Goal: Transaction & Acquisition: Book appointment/travel/reservation

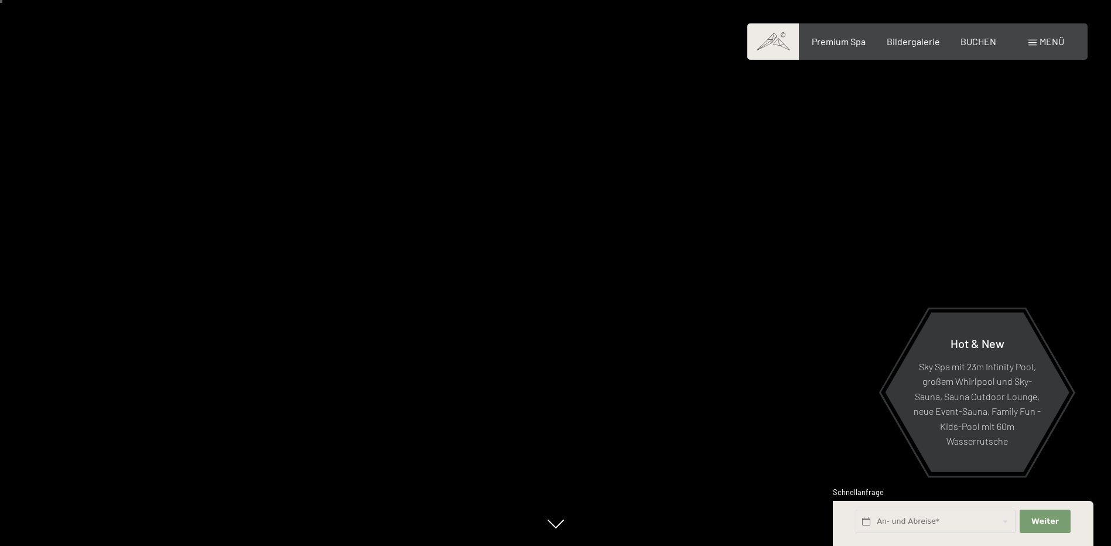
scroll to position [59, 0]
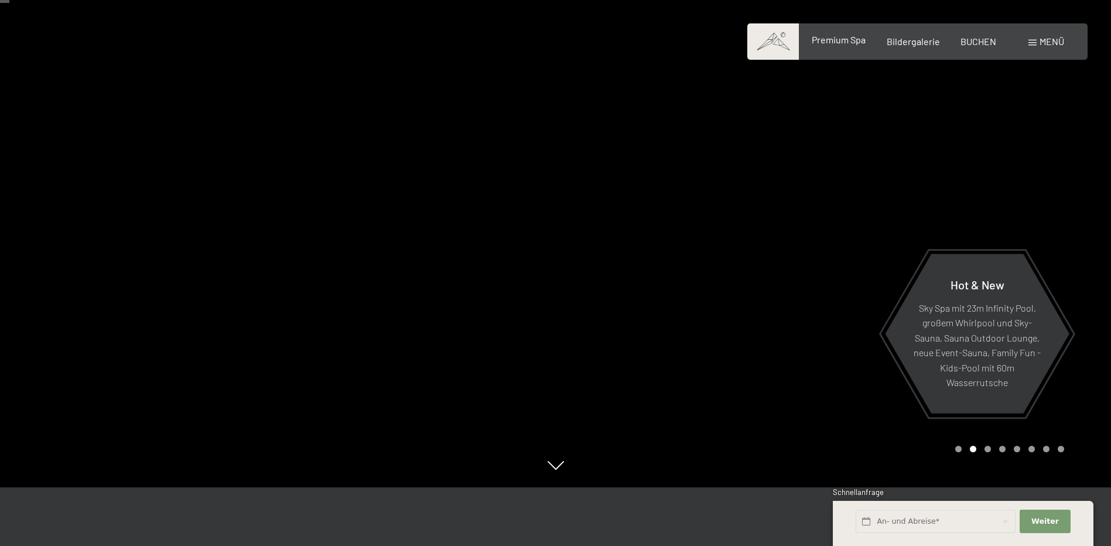
click at [839, 37] on span "Premium Spa" at bounding box center [839, 39] width 54 height 11
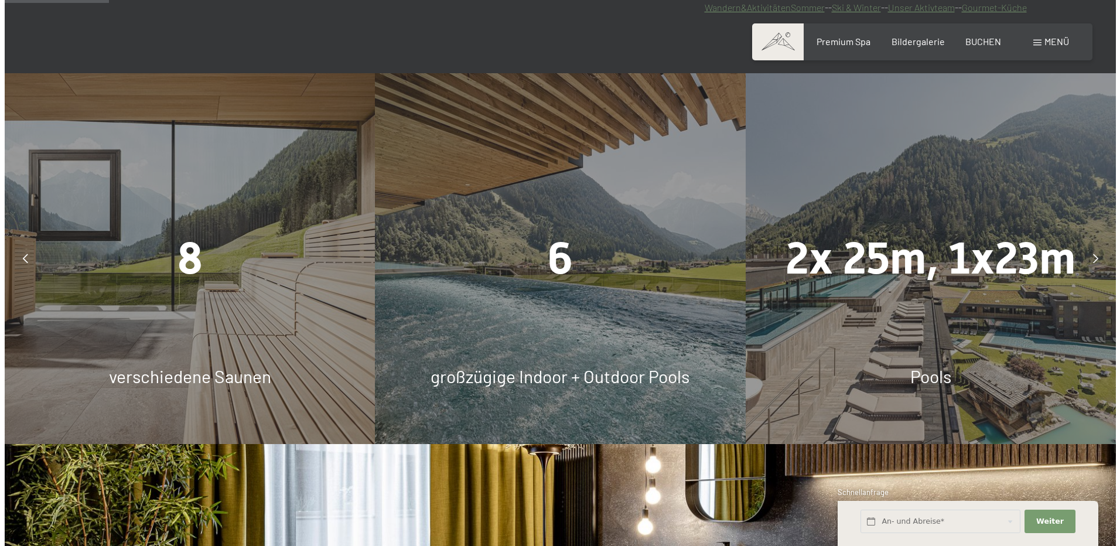
scroll to position [527, 0]
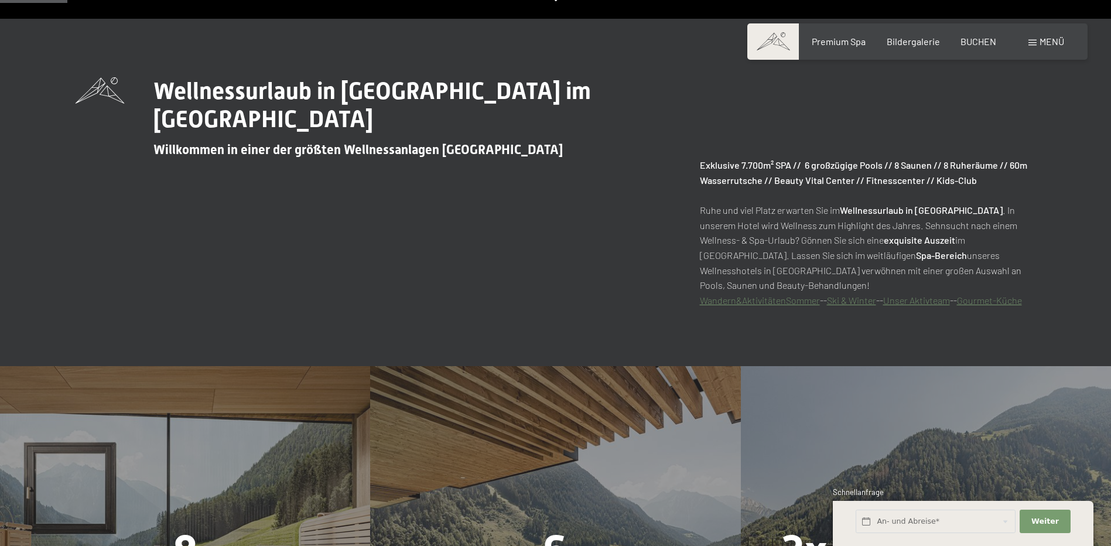
click at [1040, 39] on span "Menü" at bounding box center [1051, 41] width 25 height 11
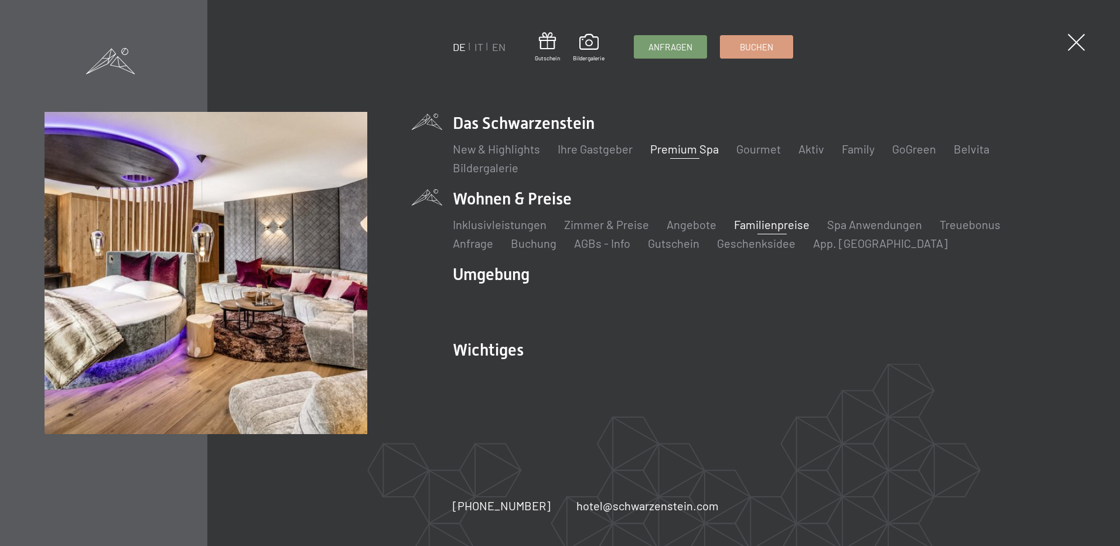
click at [766, 224] on link "Familienpreise" at bounding box center [772, 224] width 76 height 14
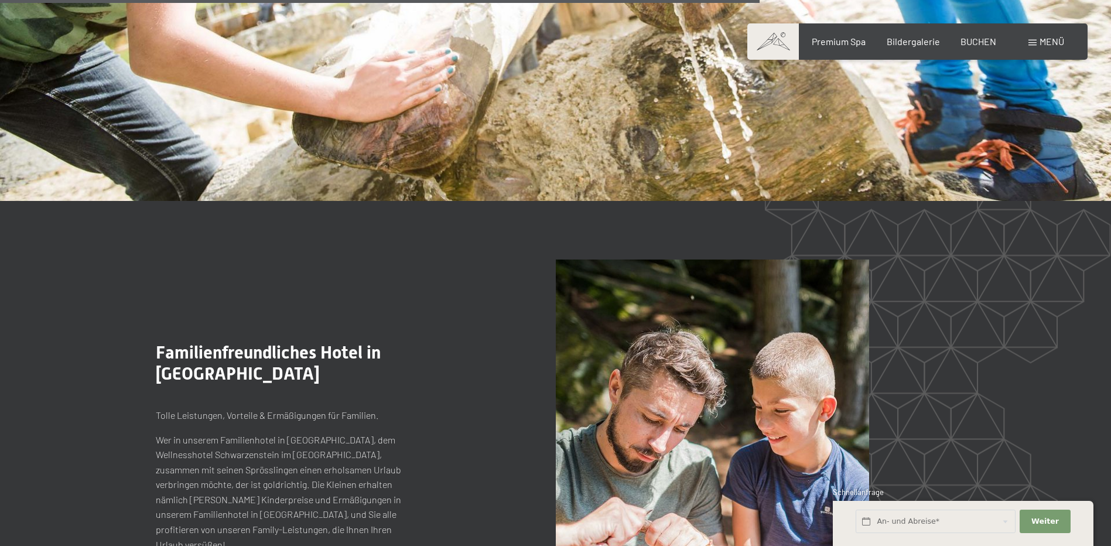
scroll to position [3455, 0]
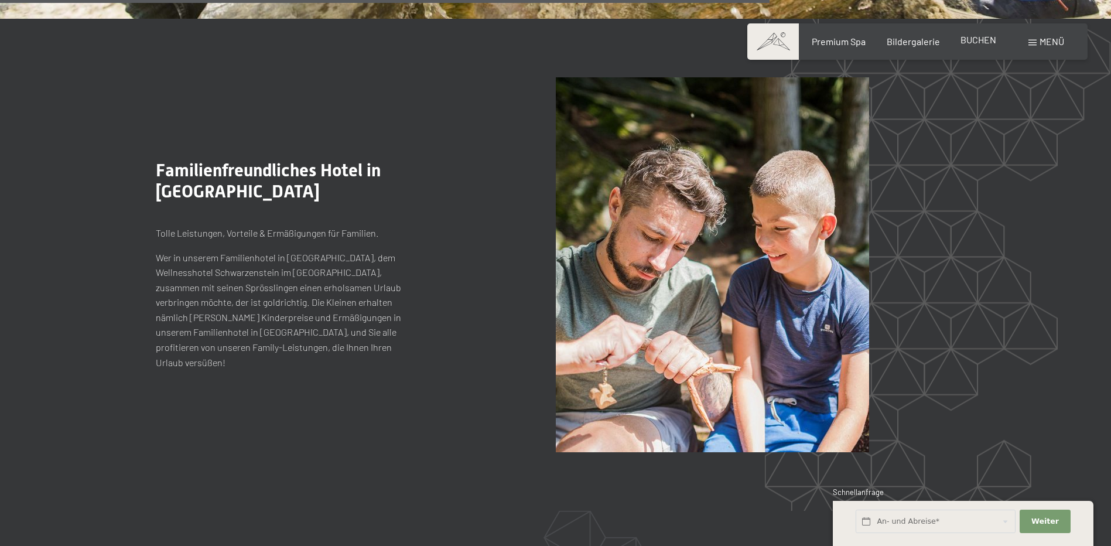
click at [976, 46] on div "BUCHEN" at bounding box center [978, 39] width 36 height 13
click at [980, 40] on span "BUCHEN" at bounding box center [978, 39] width 36 height 11
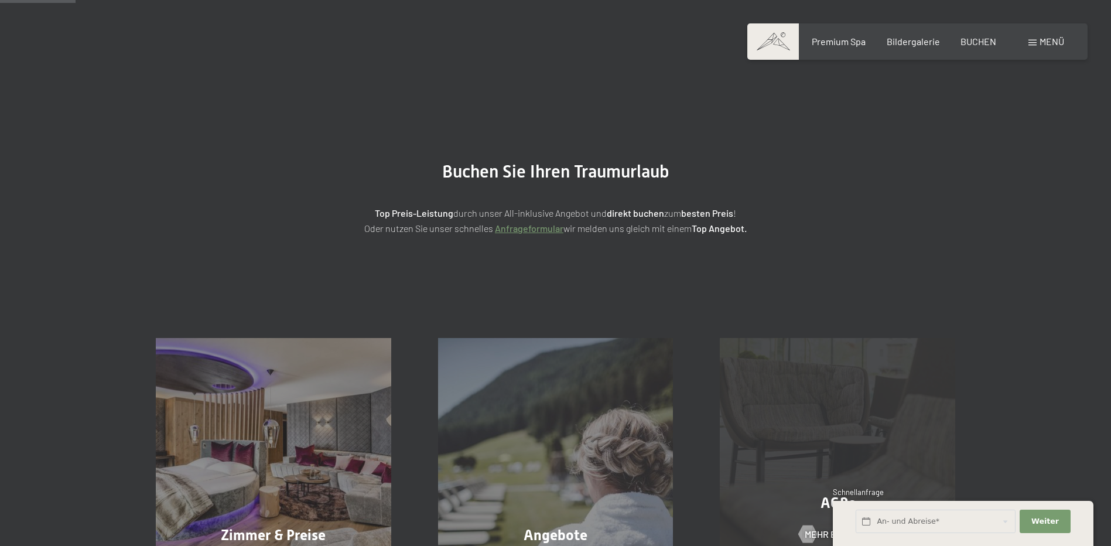
scroll to position [234, 0]
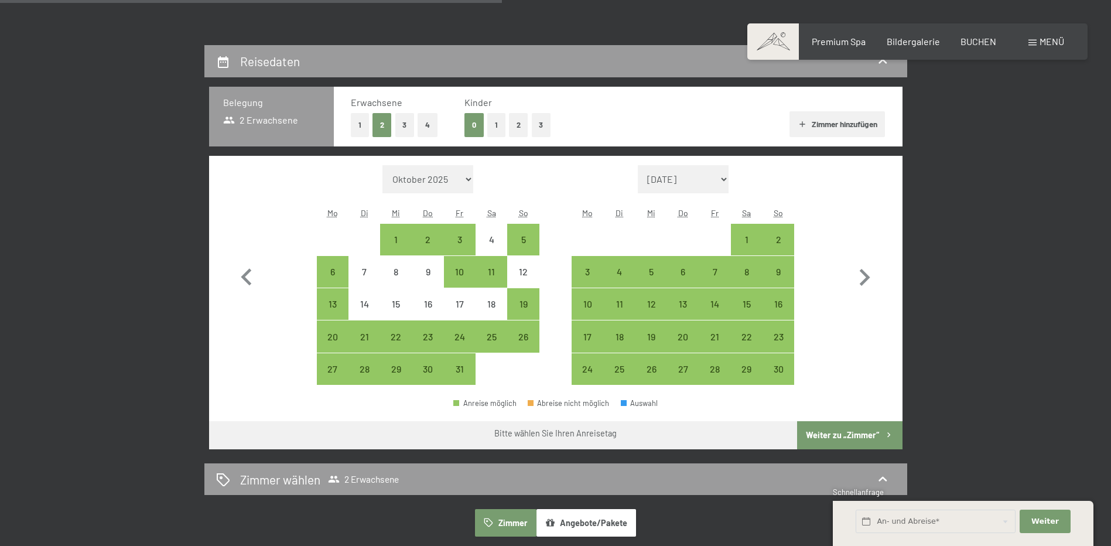
click at [521, 118] on button "2" at bounding box center [518, 125] width 19 height 24
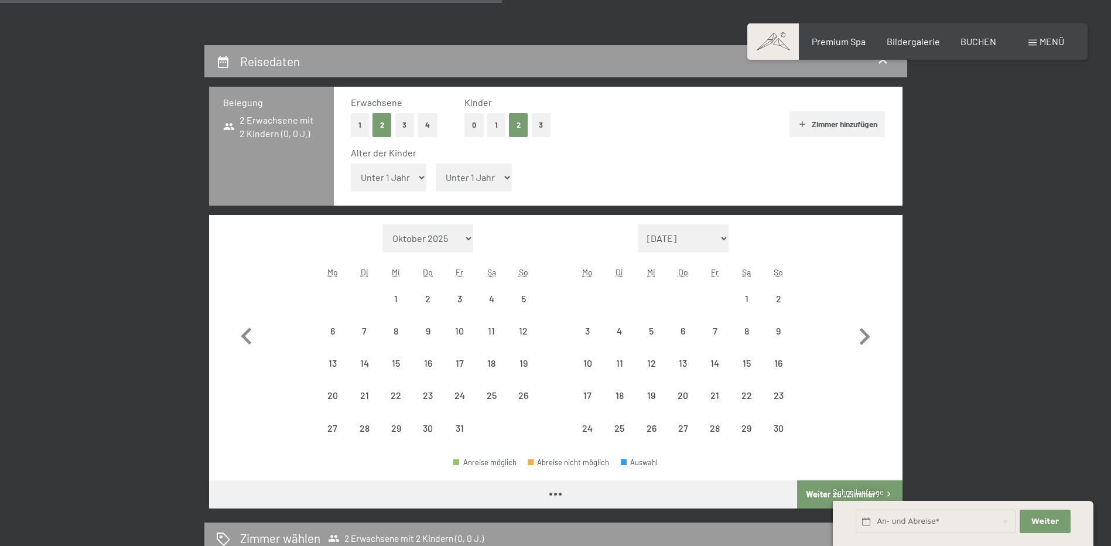
click at [399, 184] on select "Unter 1 Jahr 1 Jahr 2 Jahre 3 Jahre 4 Jahre 5 Jahre 6 Jahre 7 Jahre 8 Jahre 9 J…" at bounding box center [389, 177] width 76 height 28
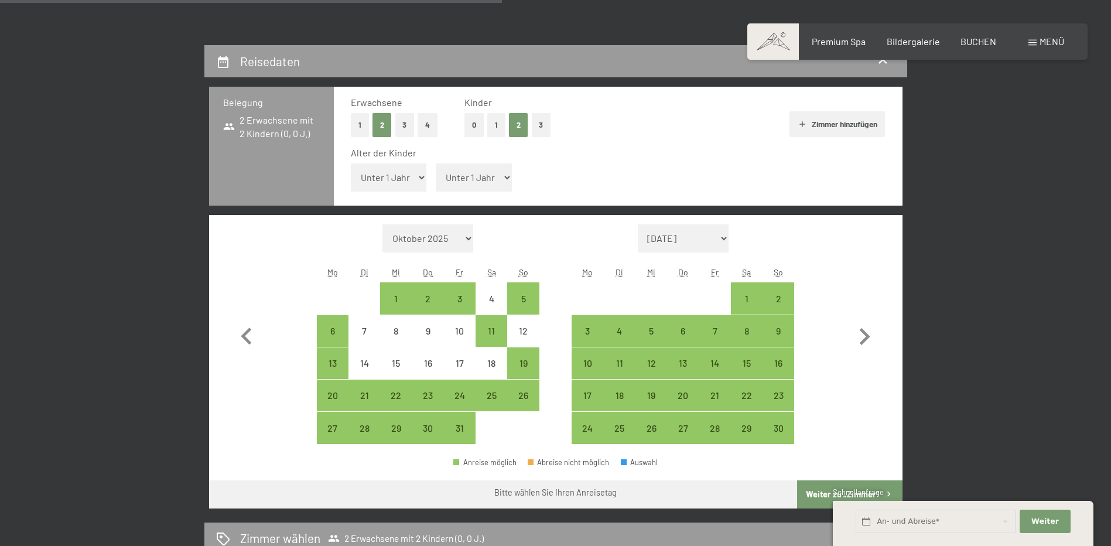
select select "8"
click at [351, 163] on select "Unter 1 Jahr 1 Jahr 2 Jahre 3 Jahre 4 Jahre 5 Jahre 6 Jahre 7 Jahre 8 Jahre 9 J…" at bounding box center [389, 177] width 76 height 28
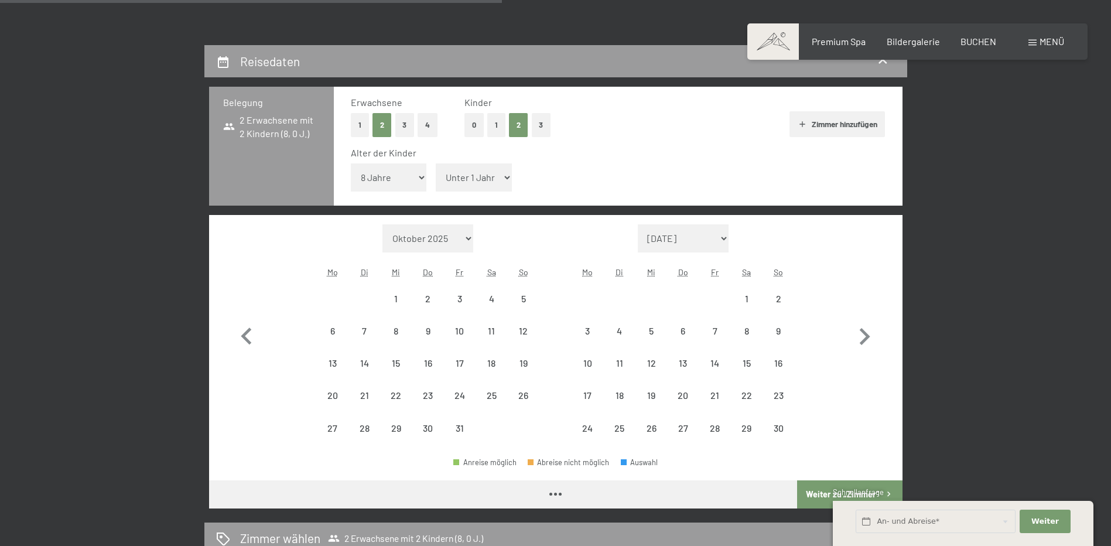
click at [489, 171] on select "Unter 1 Jahr 1 Jahr 2 Jahre 3 Jahre 4 Jahre 5 Jahre 6 Jahre 7 Jahre 8 Jahre 9 J…" at bounding box center [474, 177] width 76 height 28
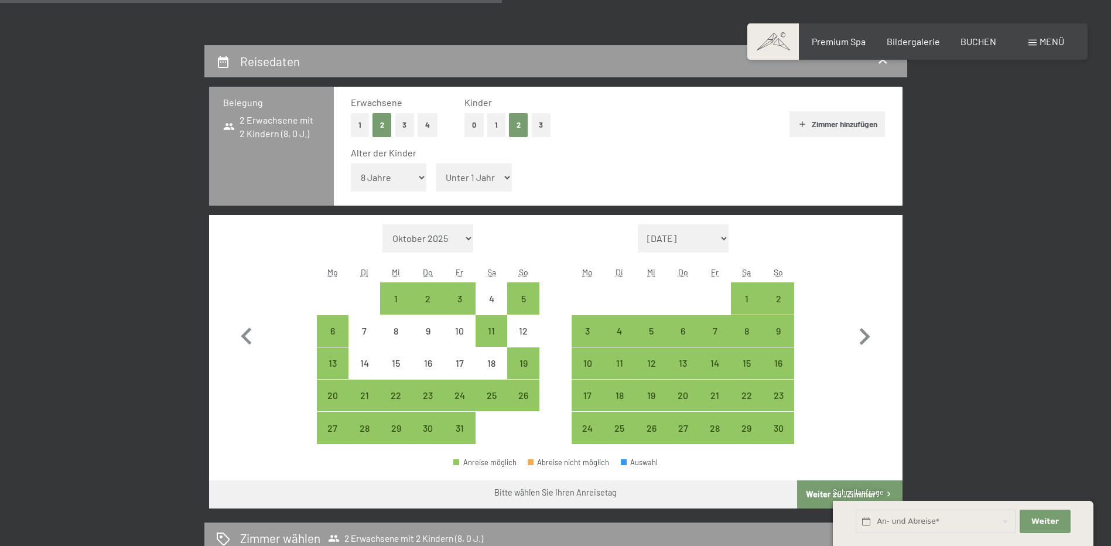
select select "11"
click at [436, 163] on select "Unter 1 Jahr 1 Jahr 2 Jahre 3 Jahre 4 Jahre 5 Jahre 6 Jahre 7 Jahre 8 Jahre 9 J…" at bounding box center [474, 177] width 76 height 28
click at [867, 337] on icon "button" at bounding box center [865, 336] width 11 height 17
select select "2025-11-01"
select select "2025-12-01"
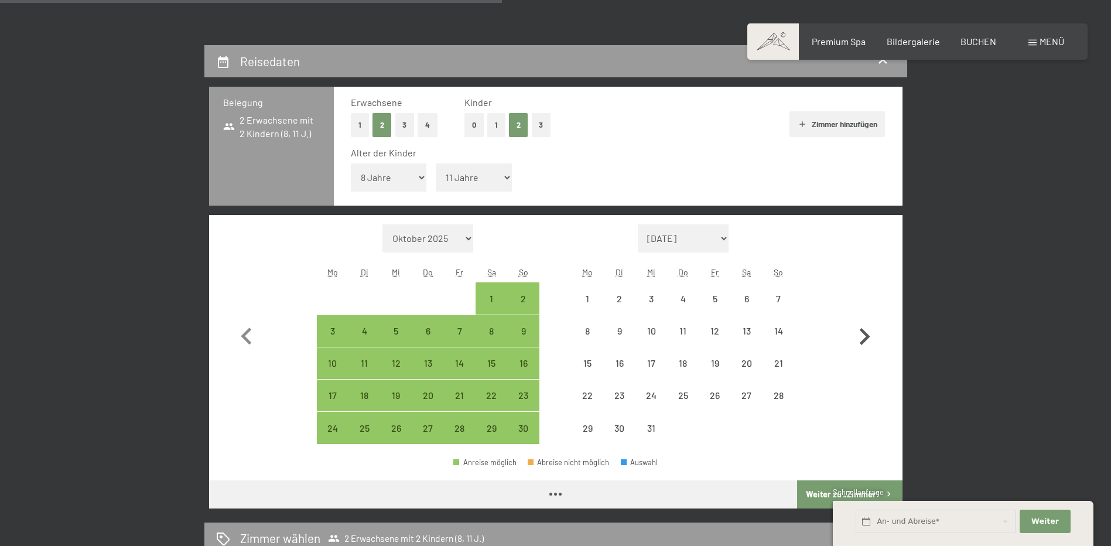
click at [867, 337] on icon "button" at bounding box center [865, 336] width 11 height 17
select select "2025-12-01"
select select "2026-01-01"
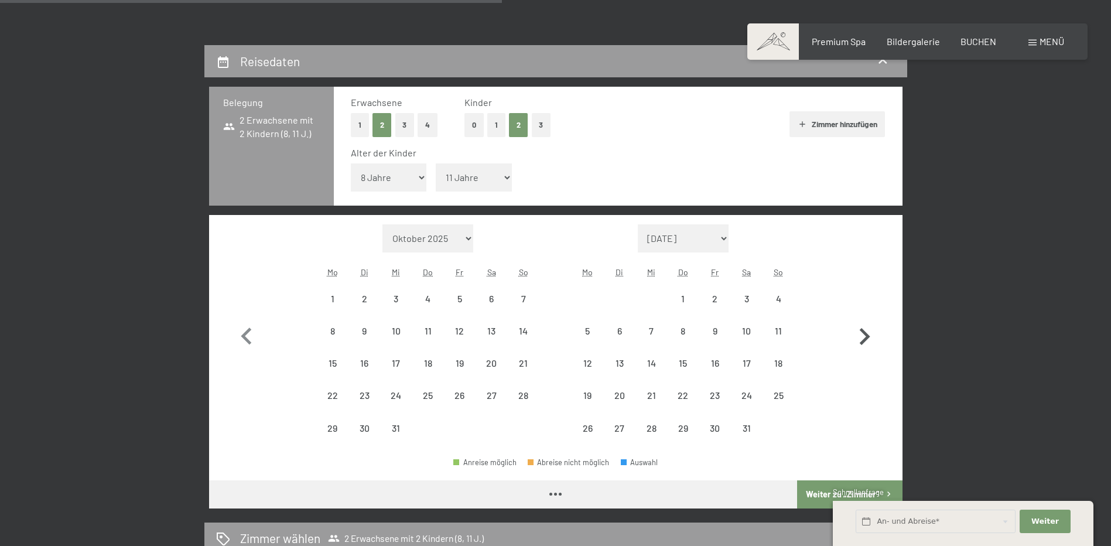
click at [867, 337] on icon "button" at bounding box center [865, 336] width 11 height 17
select select "2026-01-01"
select select "2026-02-01"
click at [867, 337] on icon "button" at bounding box center [865, 336] width 11 height 17
select select "[DATE]"
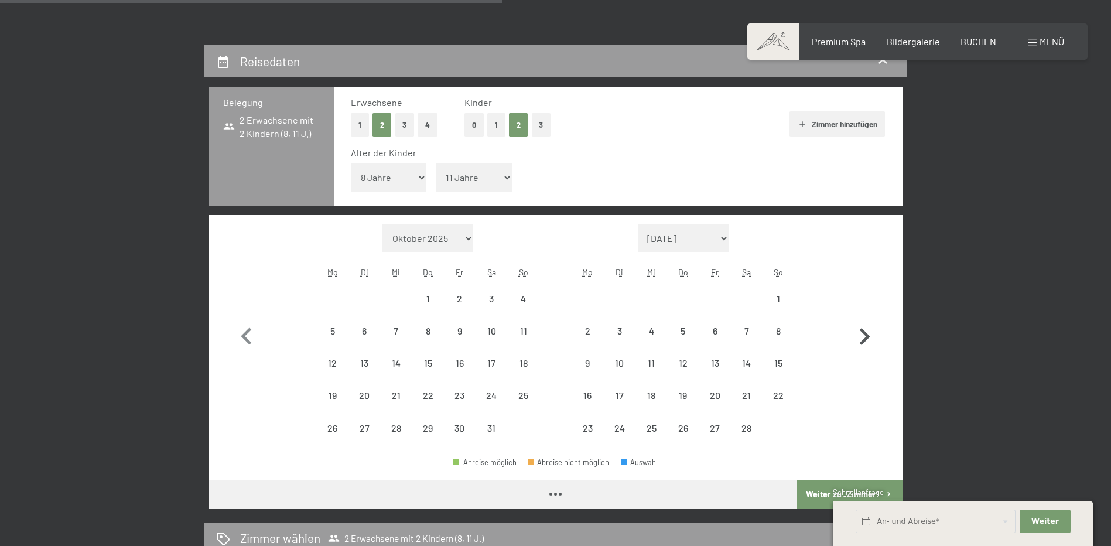
select select "[DATE]"
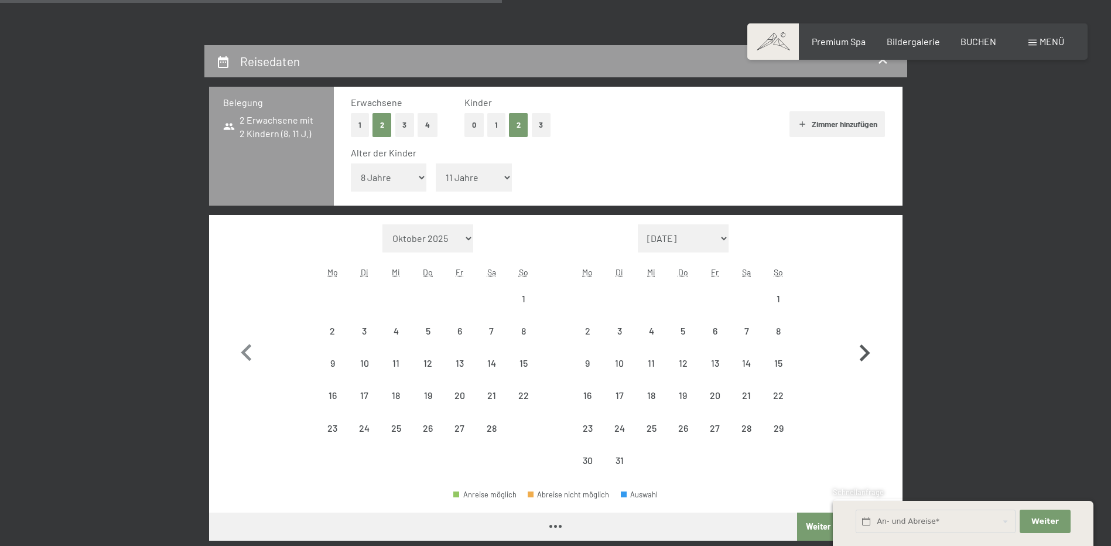
select select "[DATE]"
click at [867, 337] on icon "button" at bounding box center [864, 353] width 34 height 34
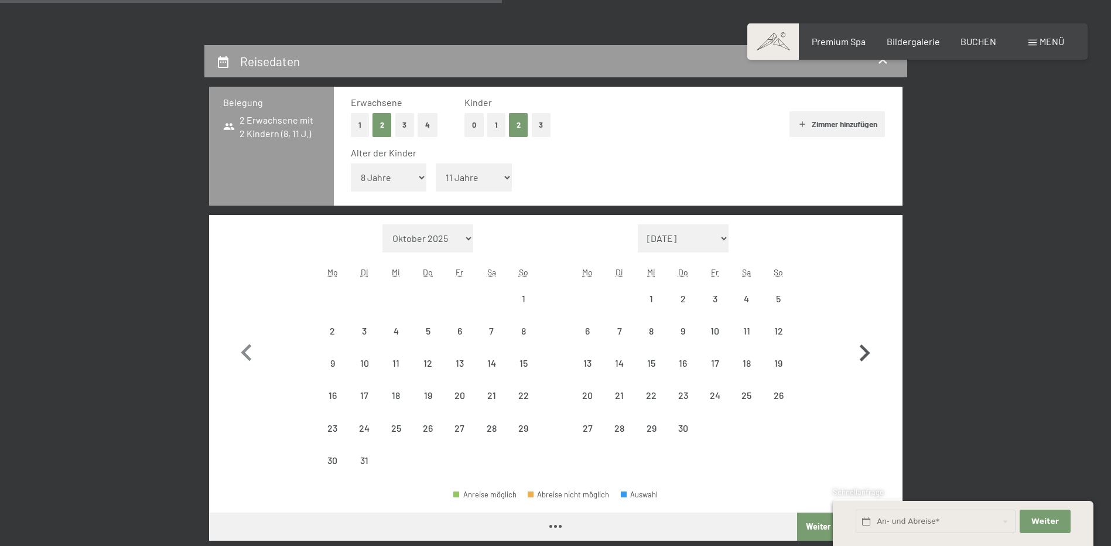
click at [867, 337] on icon "button" at bounding box center [864, 353] width 34 height 34
click at [867, 344] on icon "button" at bounding box center [865, 352] width 11 height 17
select select "[DATE]"
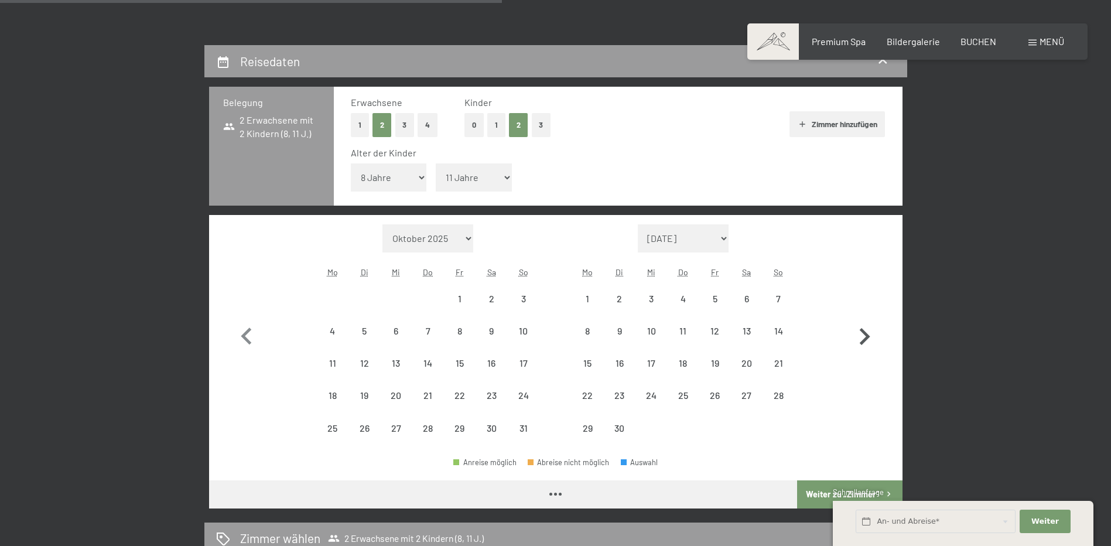
select select "[DATE]"
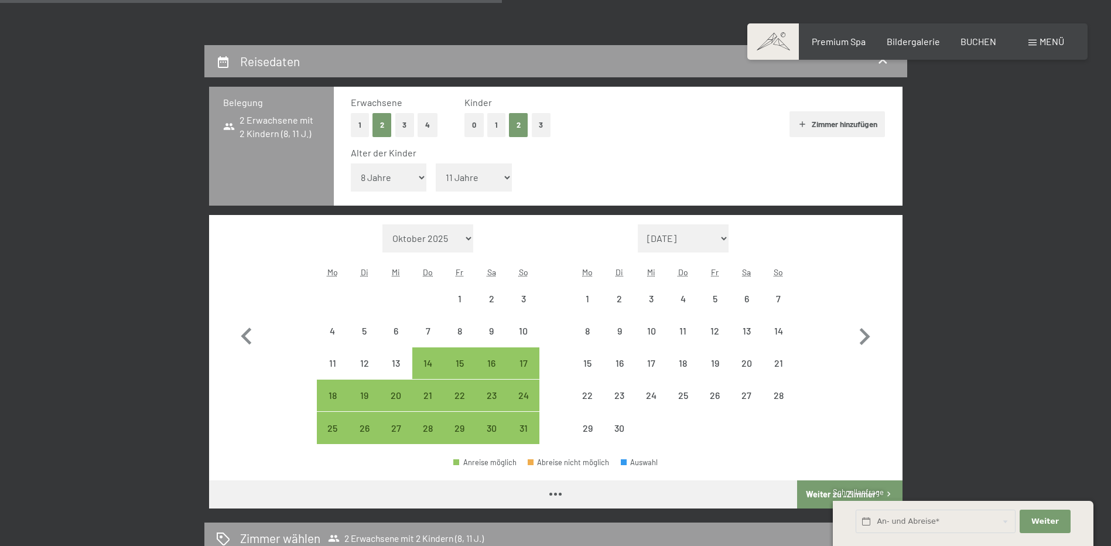
select select "[DATE]"
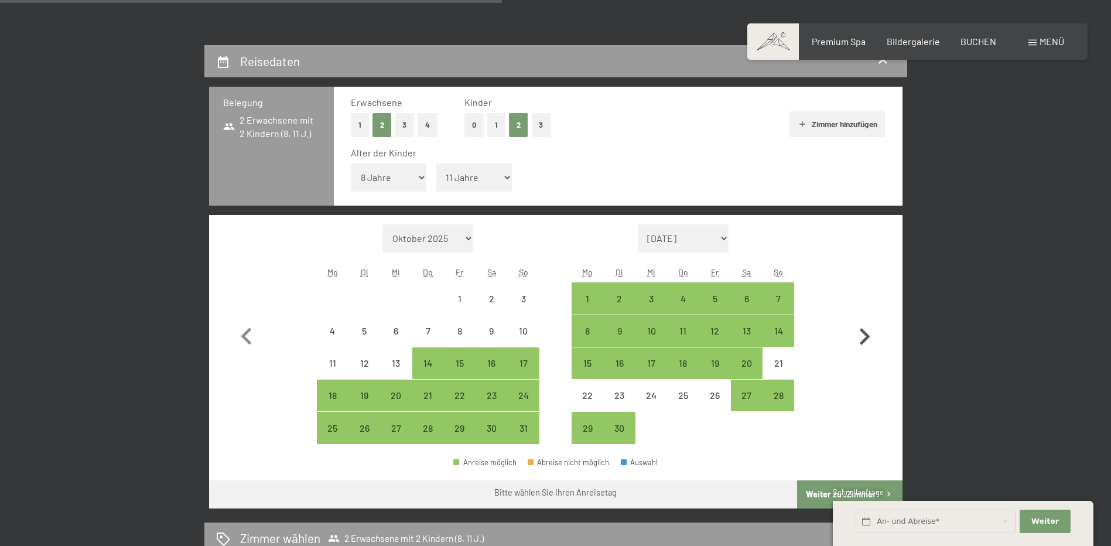
click at [859, 329] on icon "button" at bounding box center [864, 337] width 34 height 34
select select "[DATE]"
select select "2026-07-01"
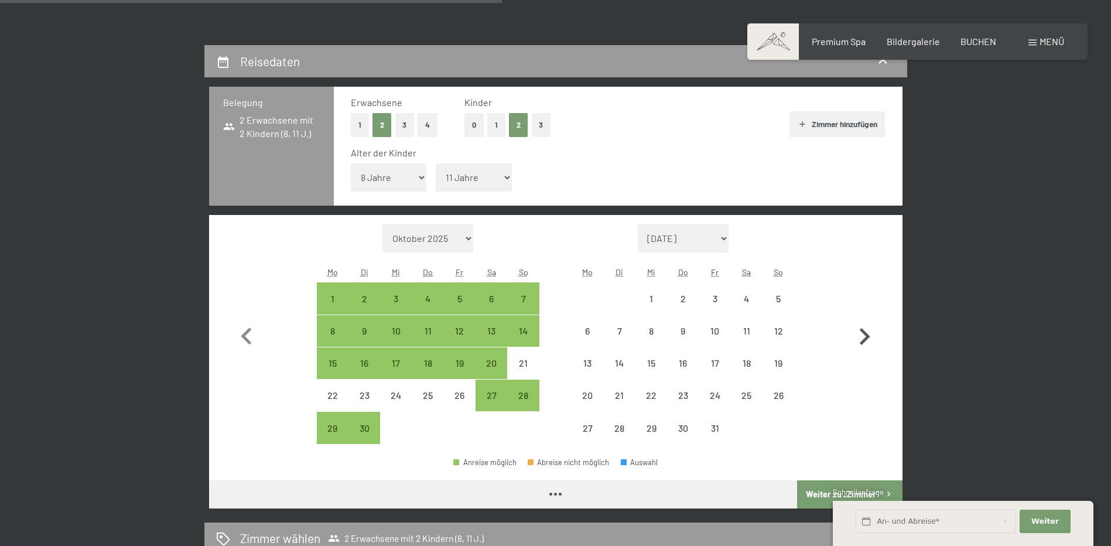
select select "[DATE]"
select select "2026-07-01"
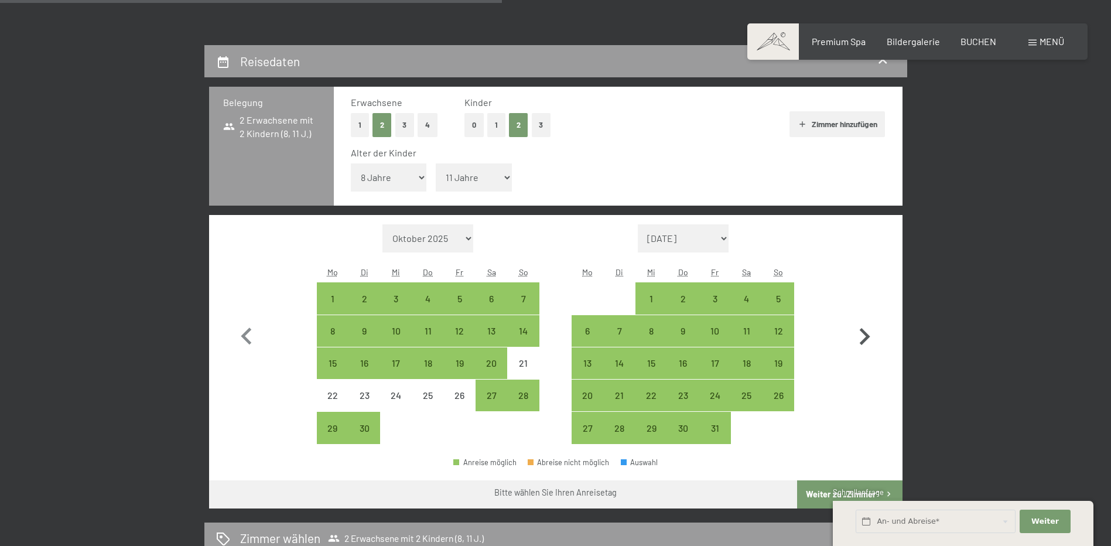
click at [859, 329] on icon "button" at bounding box center [864, 337] width 34 height 34
select select "2026-07-01"
select select "2026-08-01"
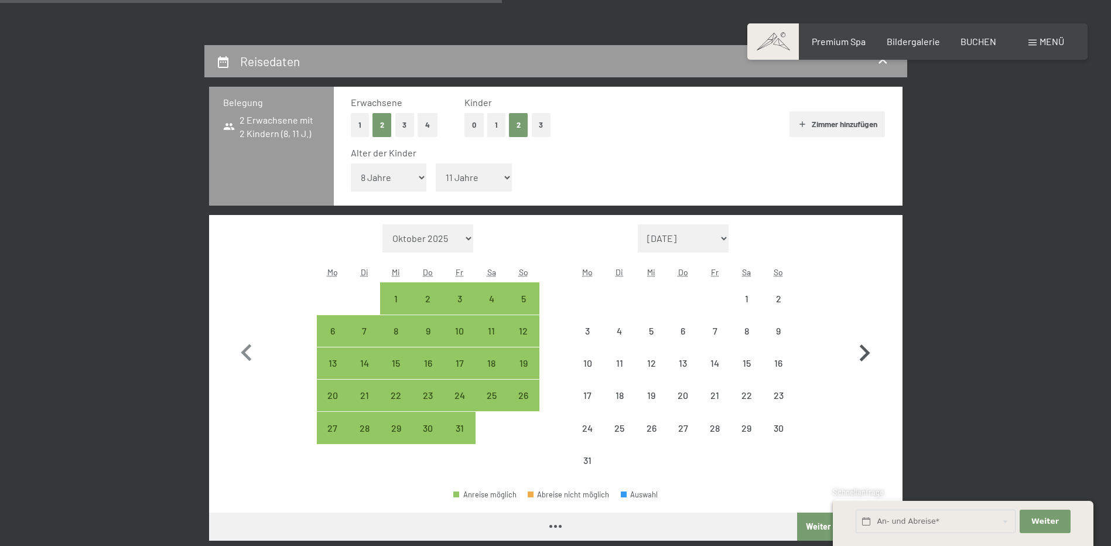
click at [857, 354] on icon "button" at bounding box center [864, 353] width 34 height 34
select select "2026-08-01"
select select "2026-09-01"
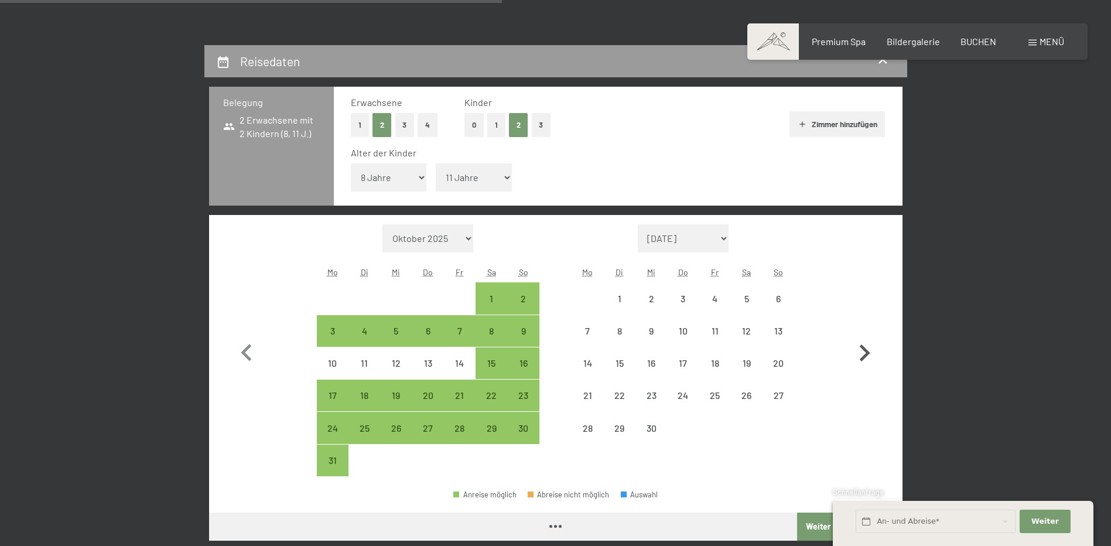
select select "2026-08-01"
select select "2026-09-01"
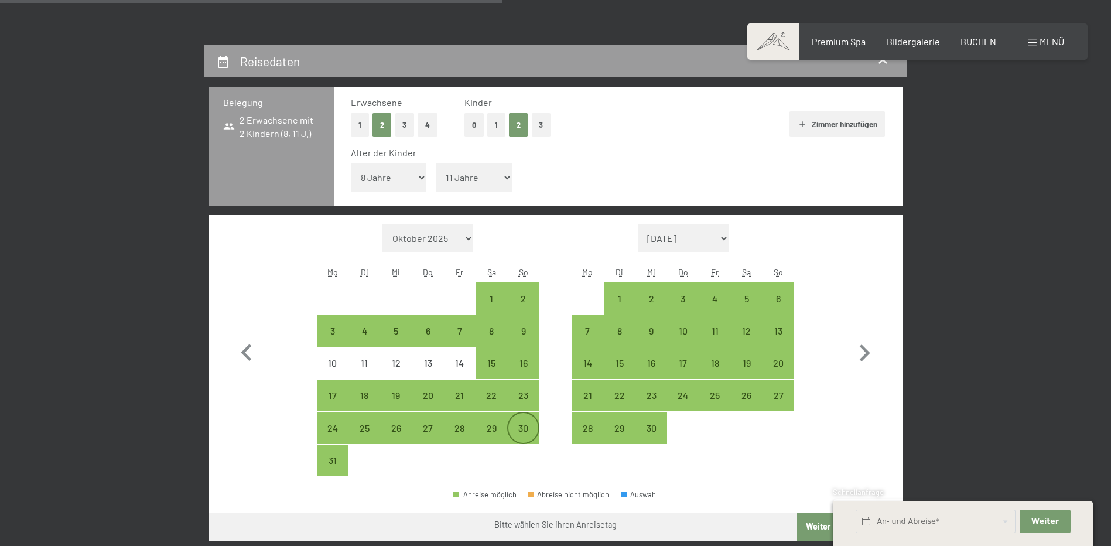
click at [528, 432] on div "30" at bounding box center [522, 437] width 29 height 29
select select "2026-08-01"
select select "2026-09-01"
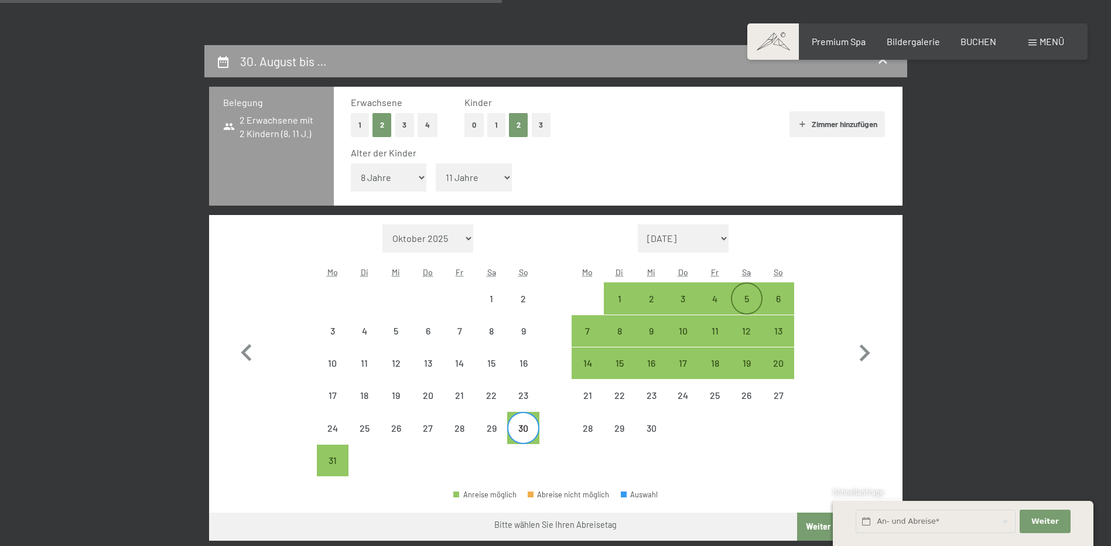
click at [733, 307] on div "5" at bounding box center [746, 308] width 29 height 29
select select "2026-08-01"
select select "2026-09-01"
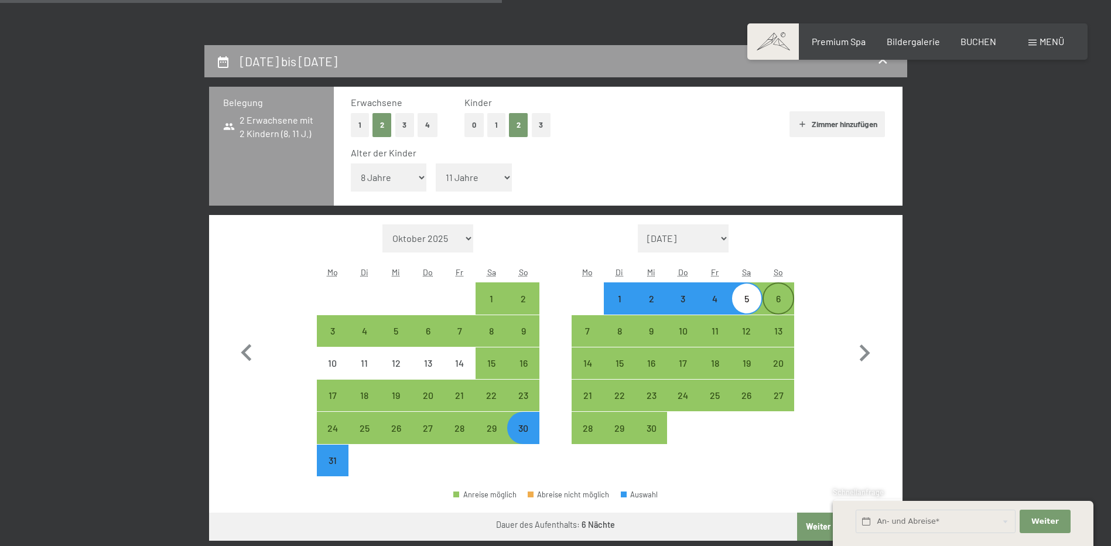
click at [775, 302] on div "6" at bounding box center [778, 308] width 29 height 29
select select "2026-08-01"
select select "2026-09-01"
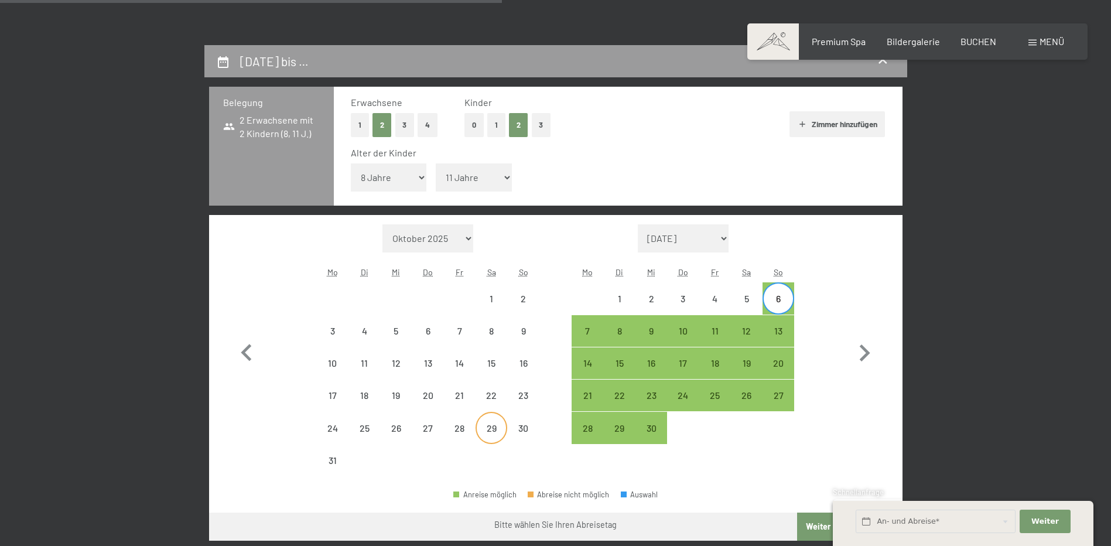
click at [498, 423] on div "29" at bounding box center [491, 437] width 29 height 29
select select "2026-08-01"
select select "2026-09-01"
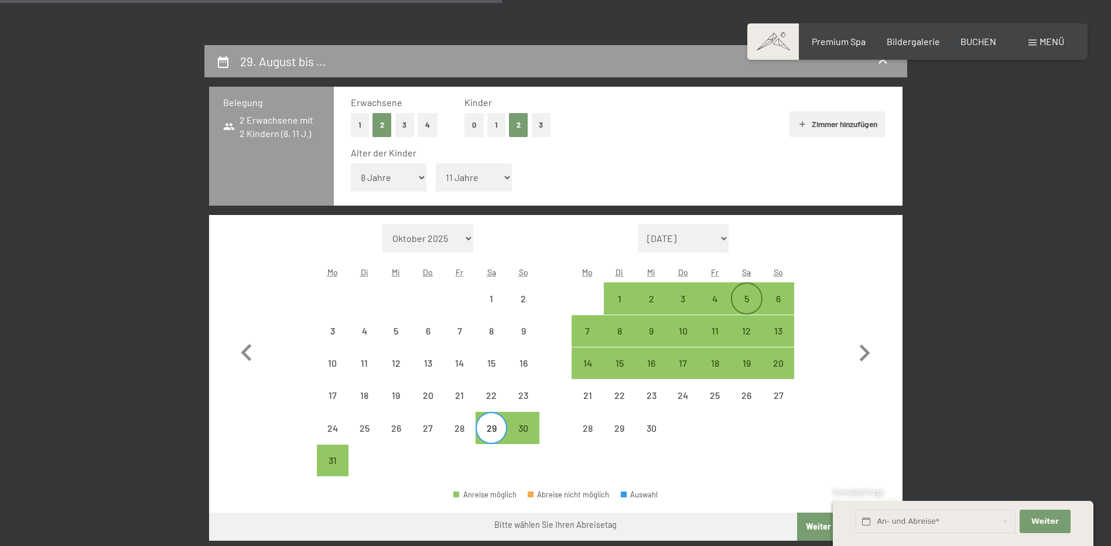
click at [750, 296] on div "5" at bounding box center [746, 308] width 29 height 29
select select "2026-08-01"
select select "2026-09-01"
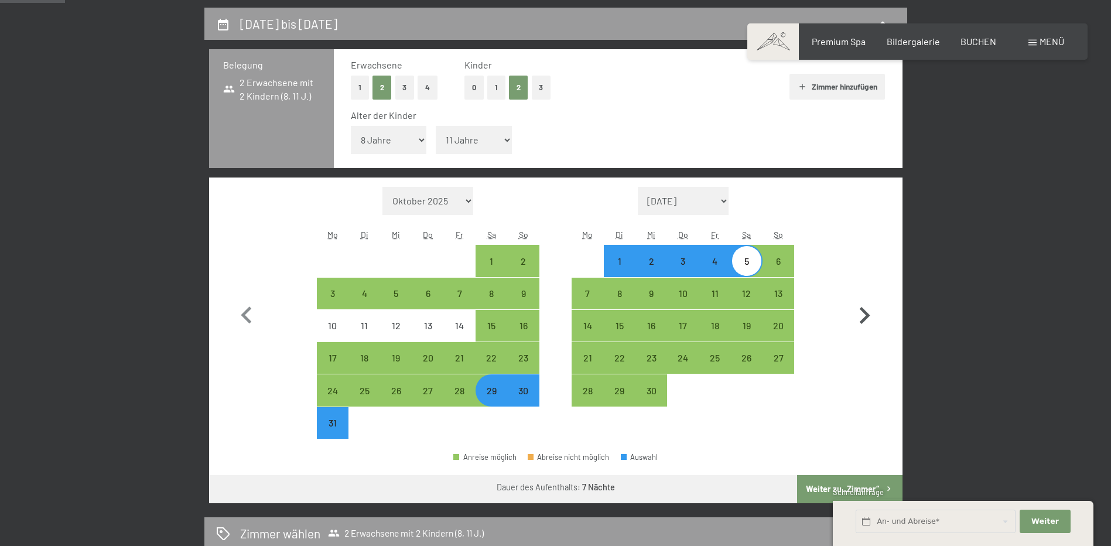
scroll to position [293, 0]
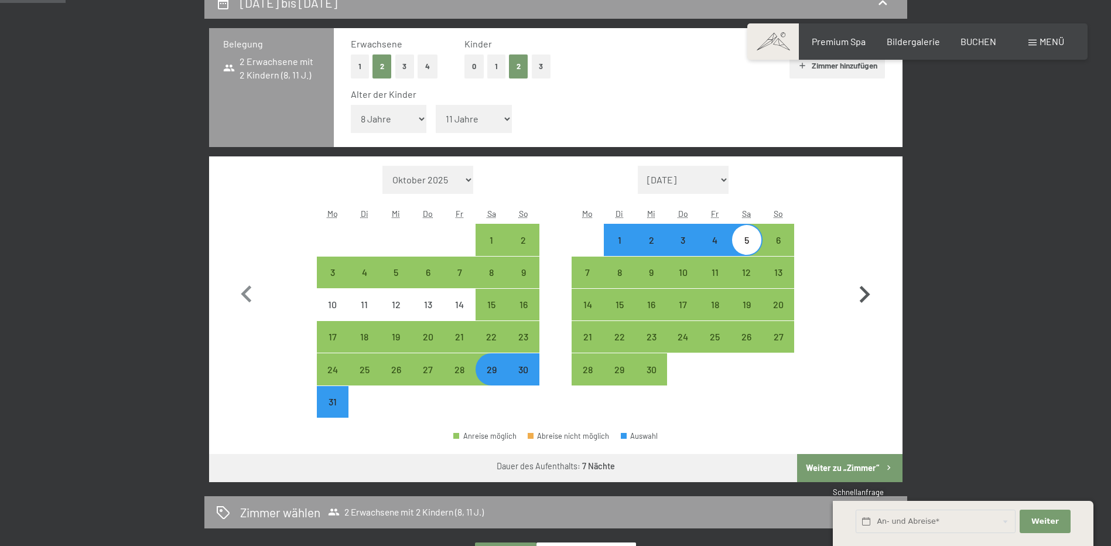
click at [867, 291] on icon "button" at bounding box center [864, 295] width 34 height 34
select select "2026-09-01"
select select "2026-10-01"
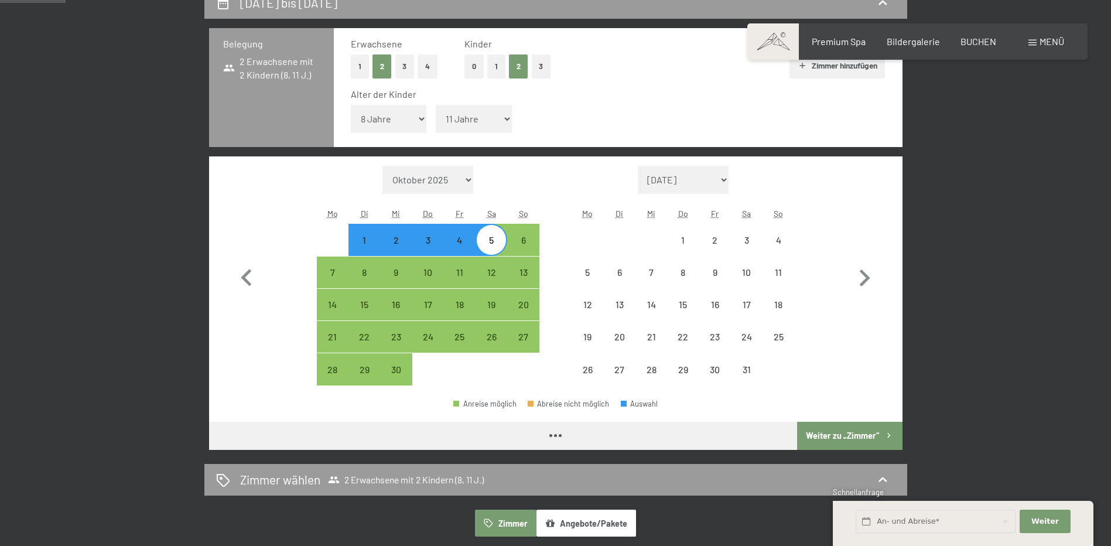
select select "2026-09-01"
select select "2026-10-01"
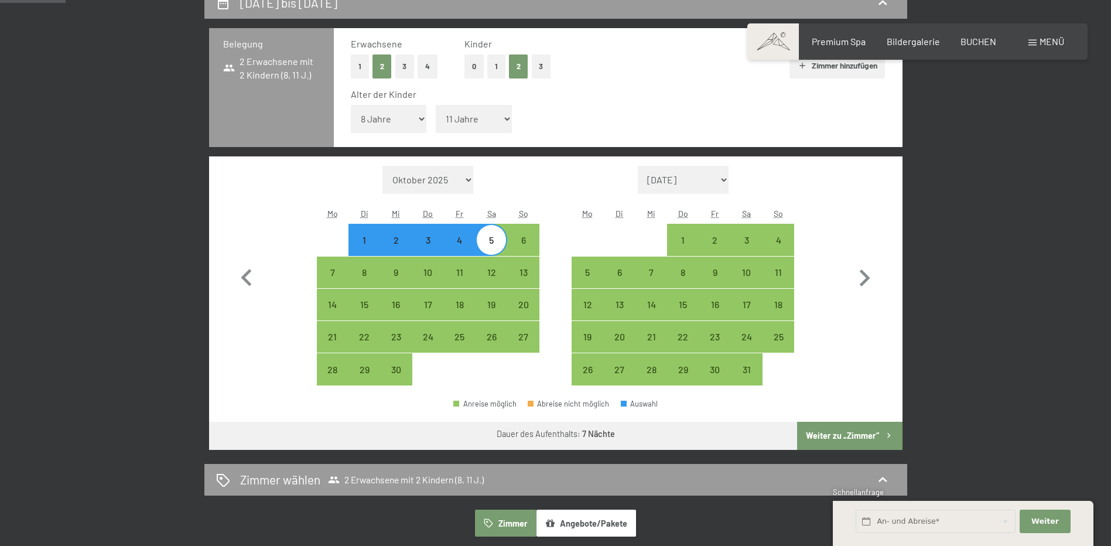
click at [865, 436] on button "Weiter zu „Zimmer“" at bounding box center [849, 436] width 105 height 28
select select "2026-09-01"
select select "2026-10-01"
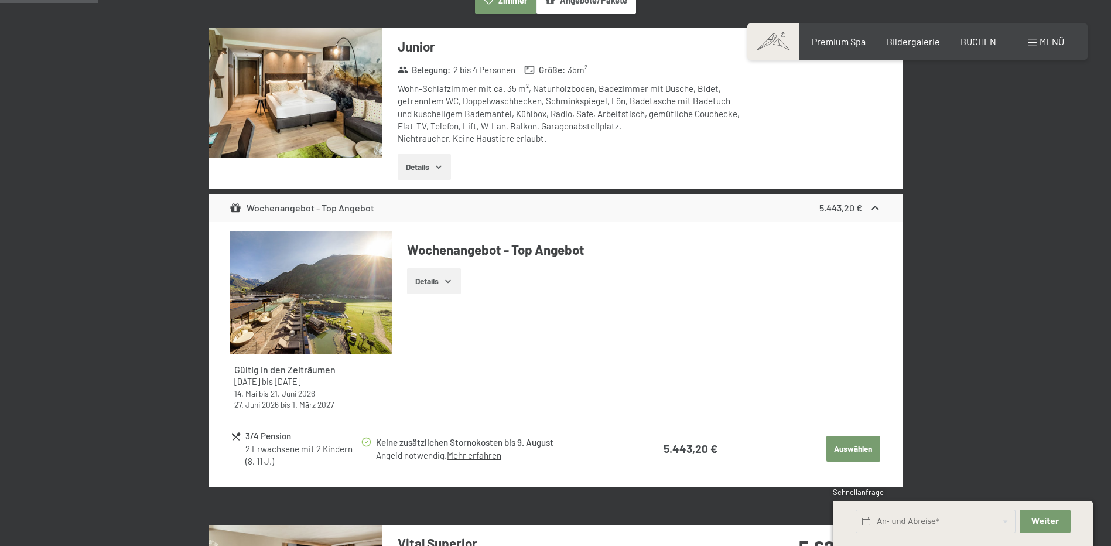
scroll to position [396, 0]
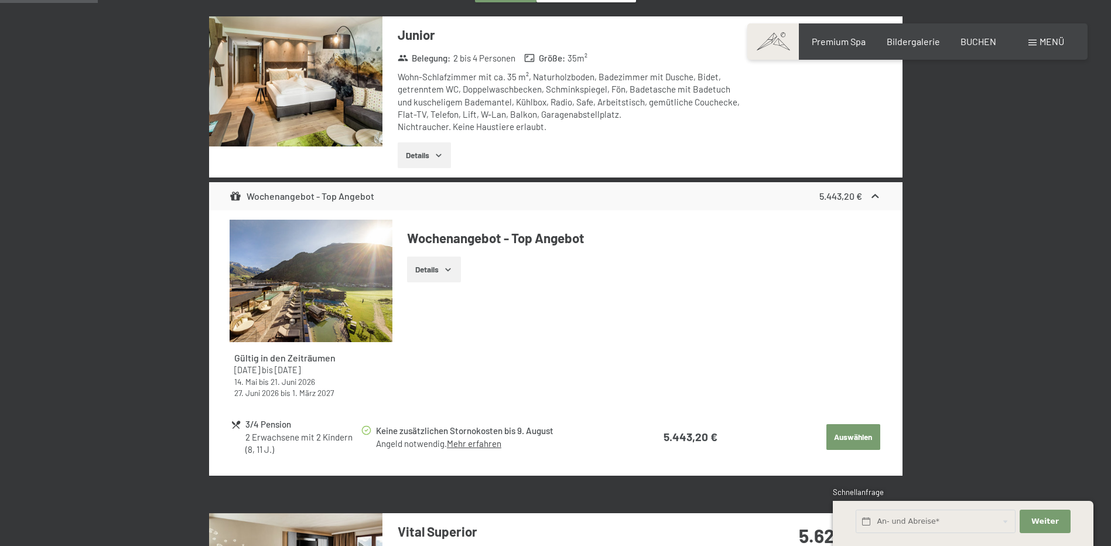
click at [439, 268] on button "Details" at bounding box center [433, 269] width 53 height 26
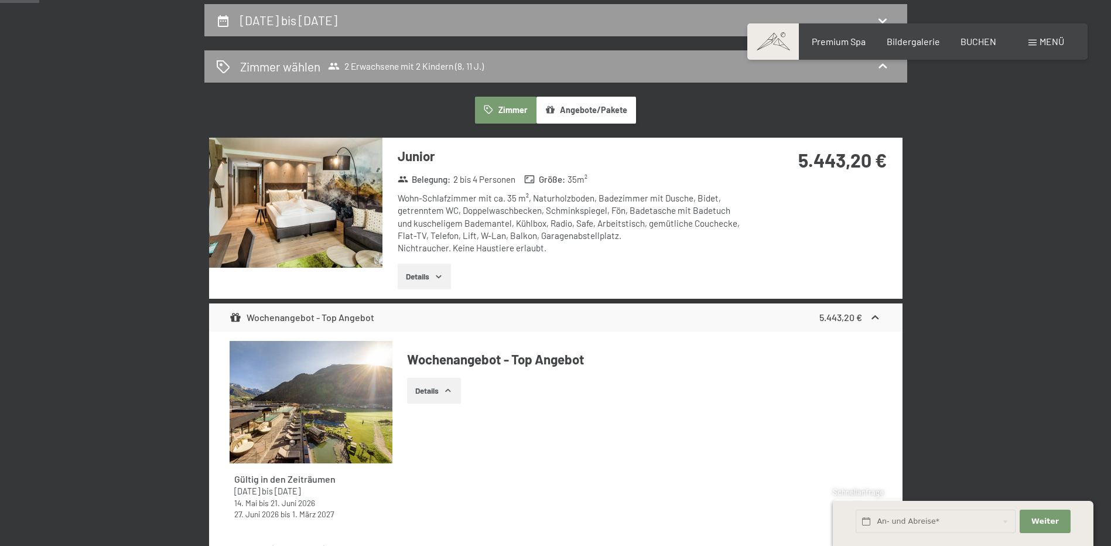
scroll to position [162, 0]
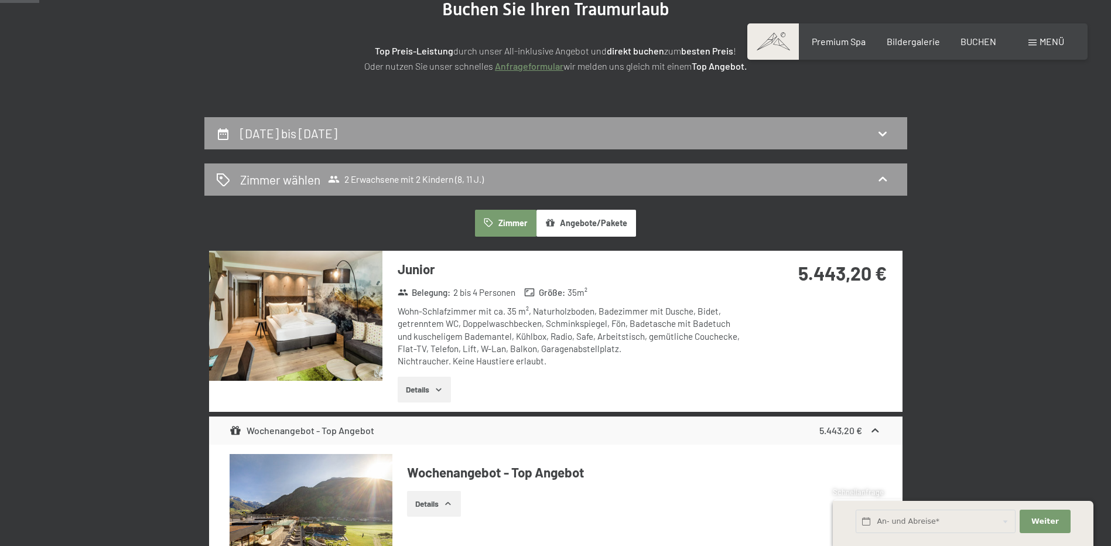
click at [438, 378] on button "Details" at bounding box center [424, 390] width 53 height 26
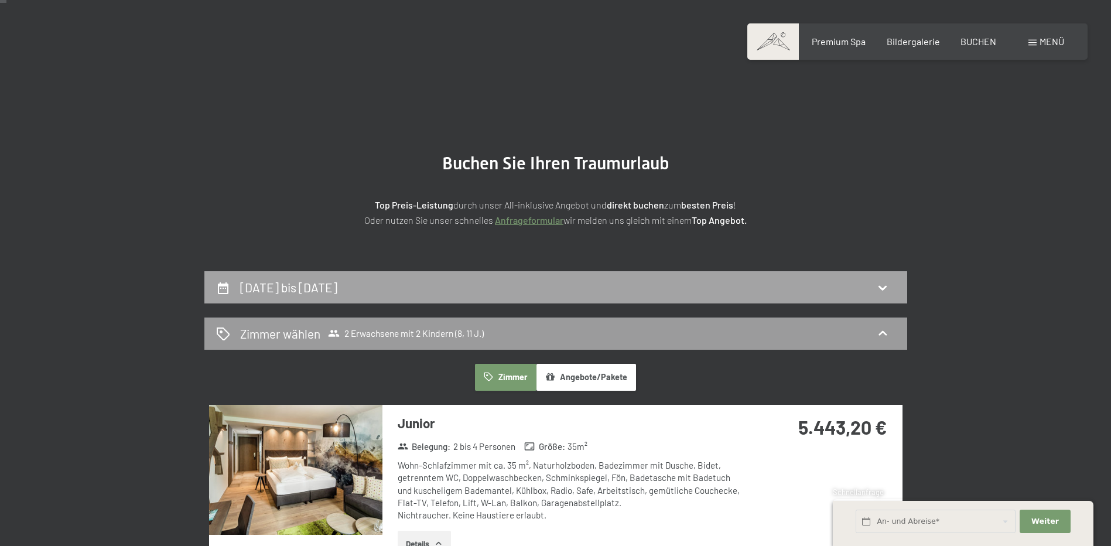
scroll to position [0, 0]
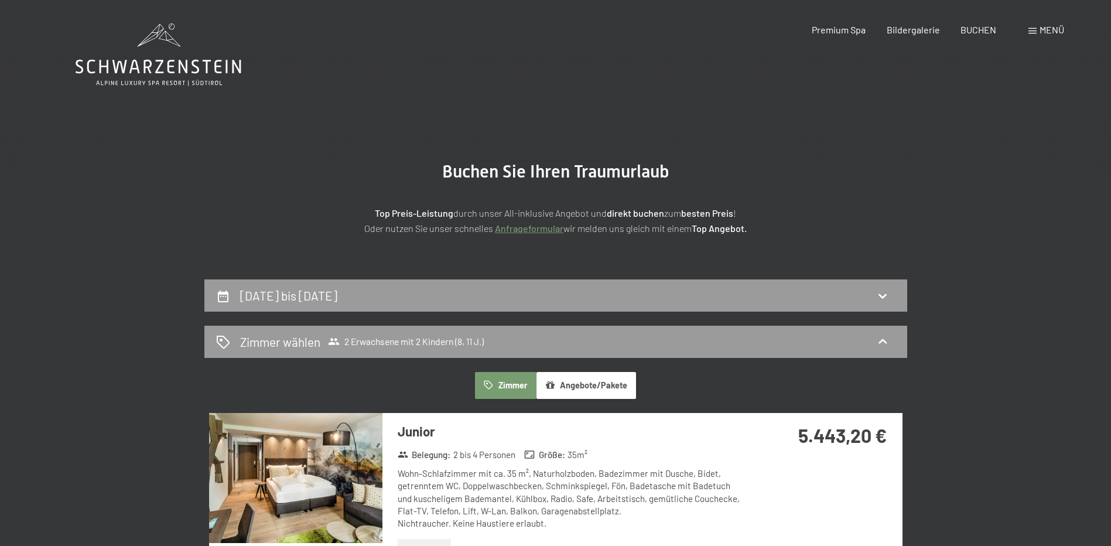
click at [986, 23] on div "Buchen Anfragen Premium Spa Bildergalerie BUCHEN Menü DE IT EN Gutschein Bilder…" at bounding box center [917, 29] width 293 height 13
click at [986, 28] on span "BUCHEN" at bounding box center [978, 27] width 36 height 11
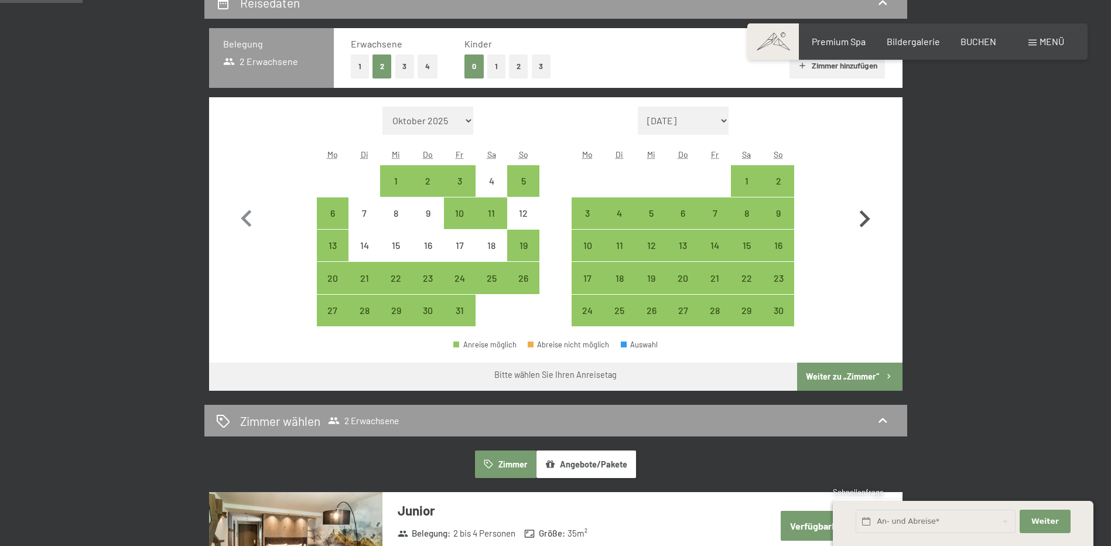
click at [867, 213] on icon "button" at bounding box center [864, 219] width 34 height 34
select select "[DATE]"
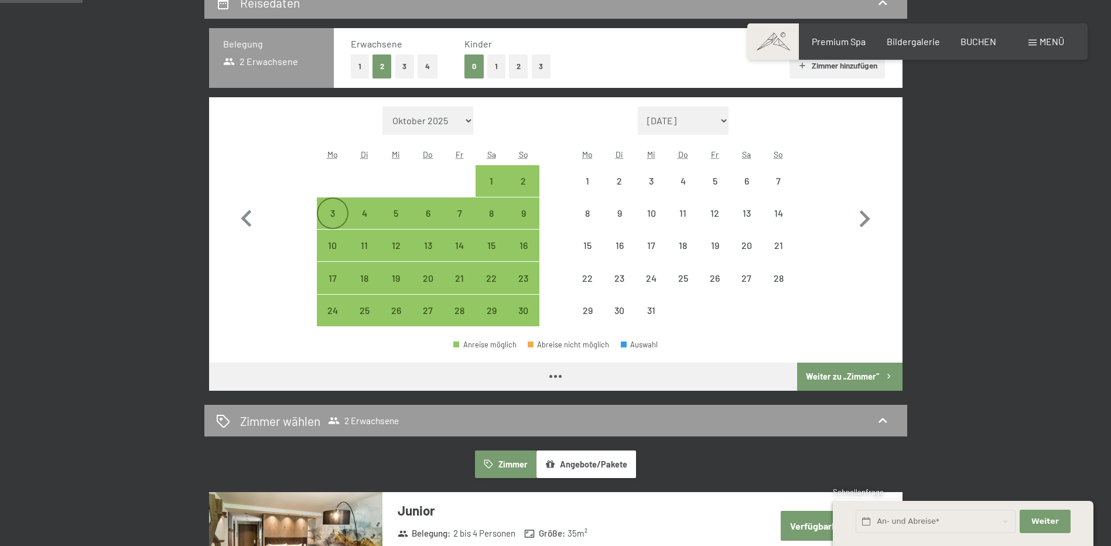
select select "[DATE]"
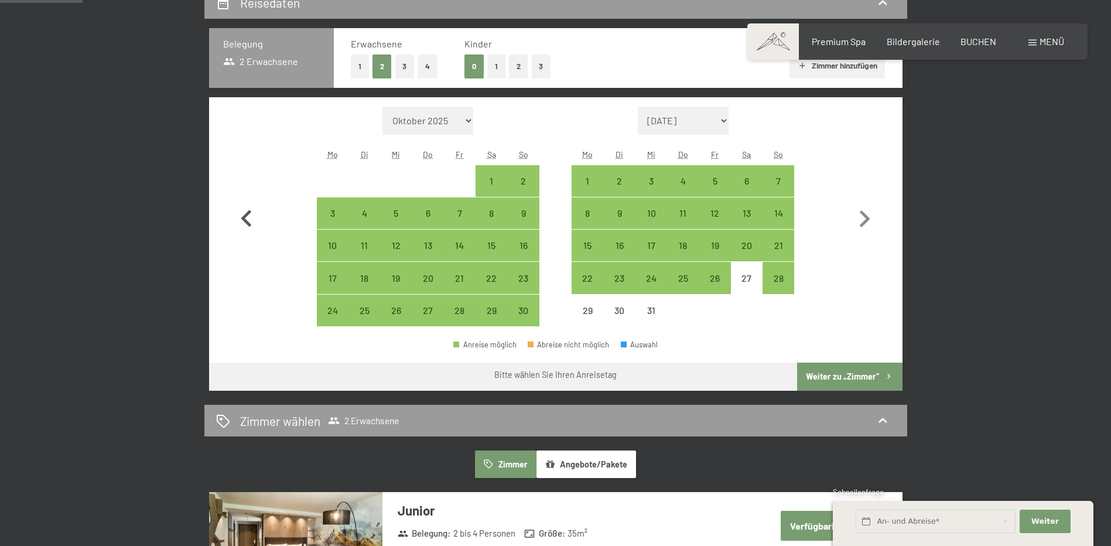
click at [245, 211] on icon "button" at bounding box center [247, 219] width 34 height 34
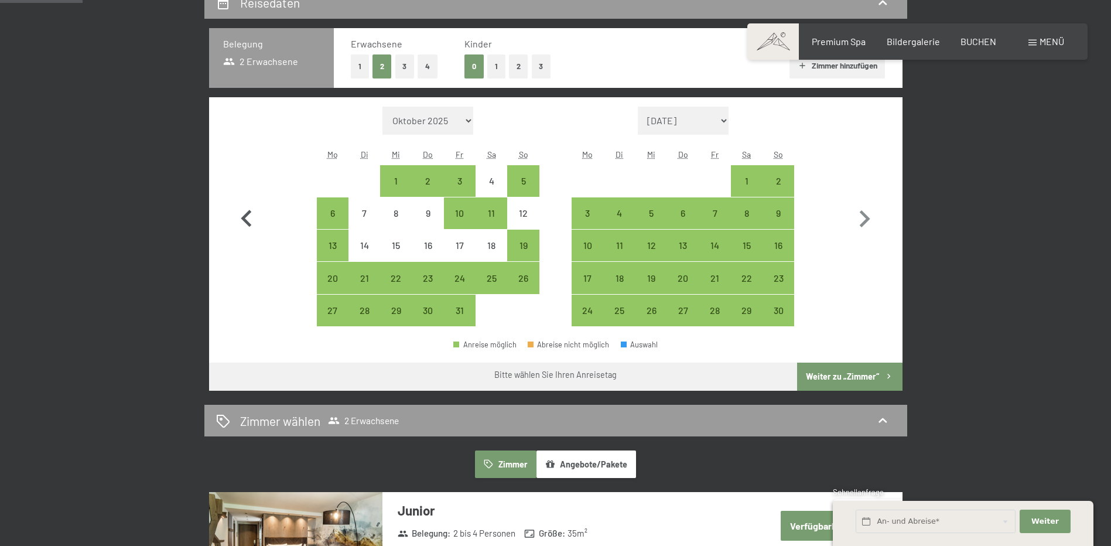
click at [247, 221] on icon "button" at bounding box center [246, 218] width 11 height 17
click at [231, 225] on icon "button" at bounding box center [247, 219] width 34 height 34
click at [240, 218] on icon "button" at bounding box center [247, 219] width 34 height 34
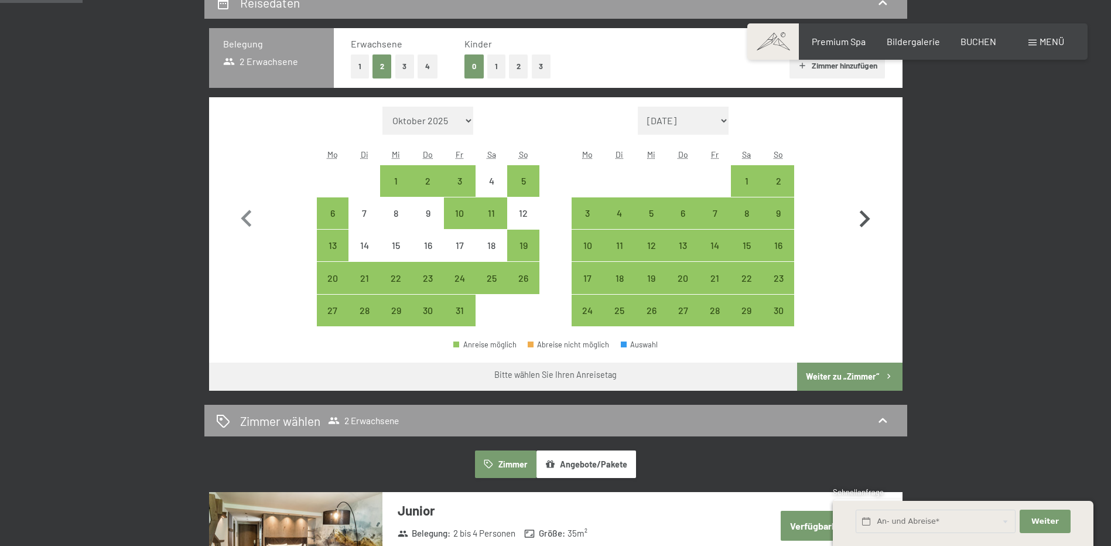
click at [871, 210] on icon "button" at bounding box center [864, 219] width 34 height 34
select select "[DATE]"
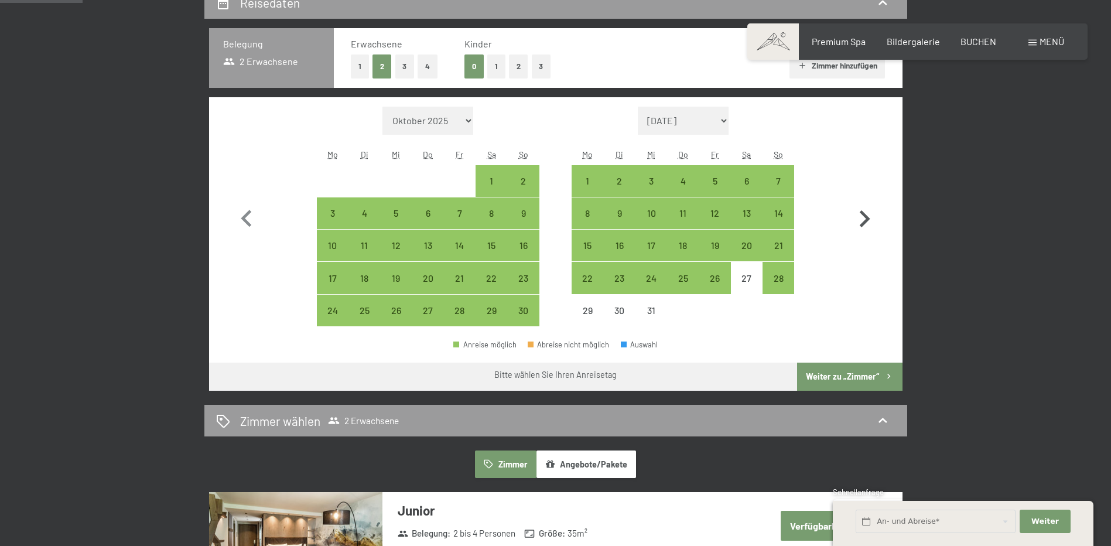
click at [869, 215] on icon "button" at bounding box center [864, 219] width 34 height 34
select select "[DATE]"
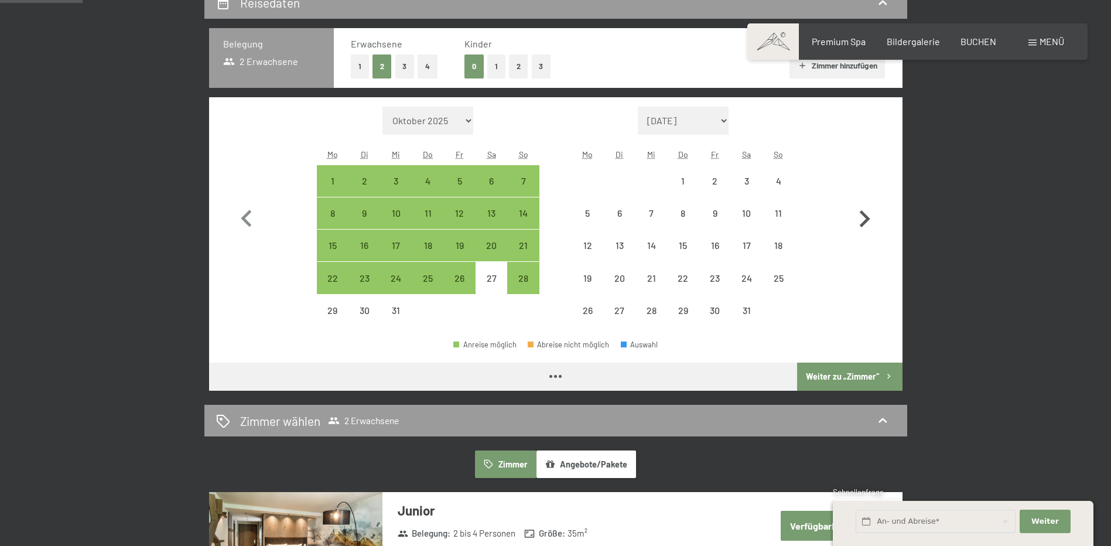
click at [869, 215] on icon "button" at bounding box center [864, 219] width 34 height 34
select select "[DATE]"
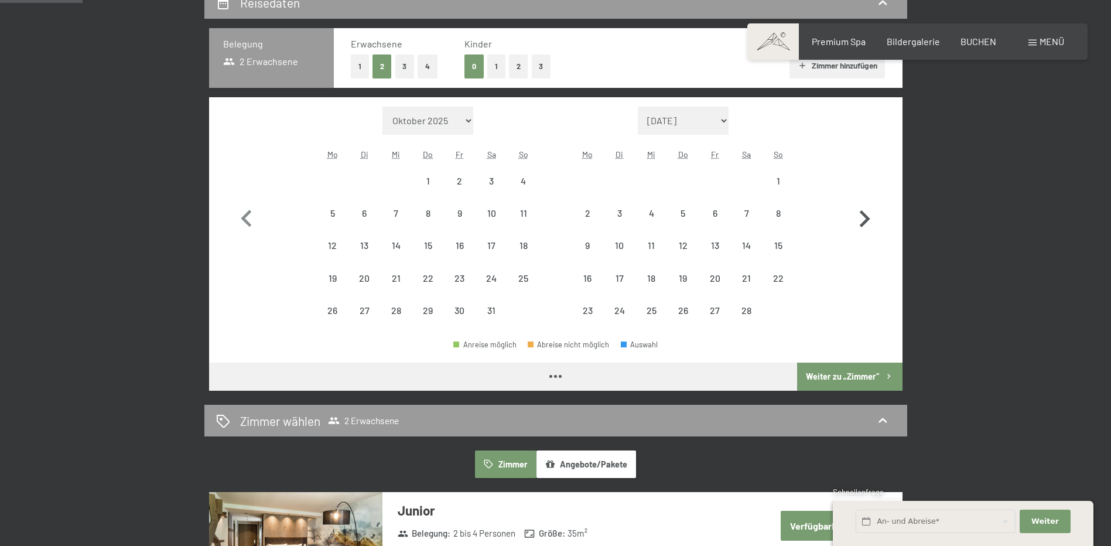
select select "[DATE]"
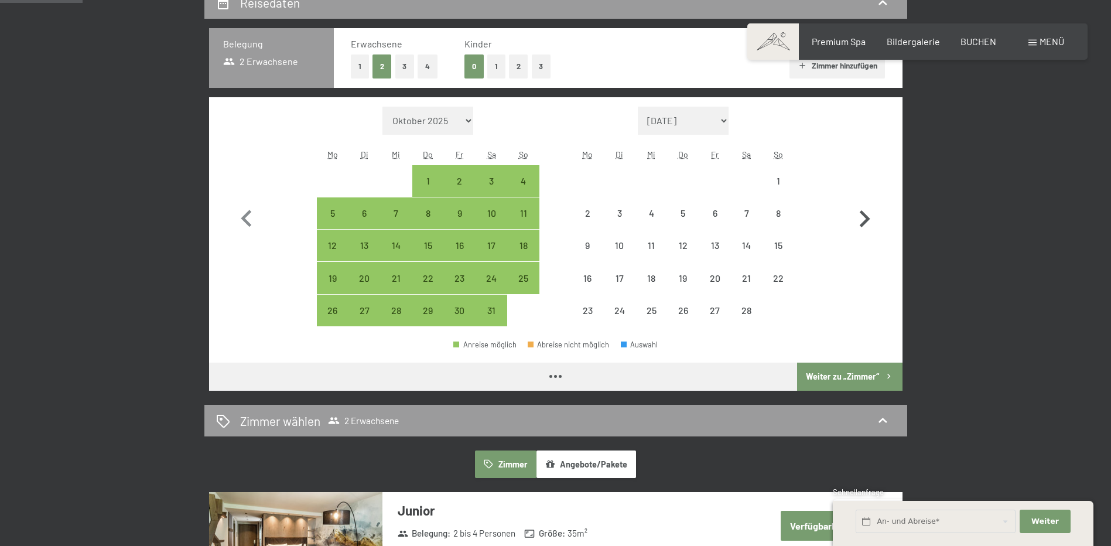
click at [869, 215] on icon "button" at bounding box center [864, 219] width 34 height 34
select select "[DATE]"
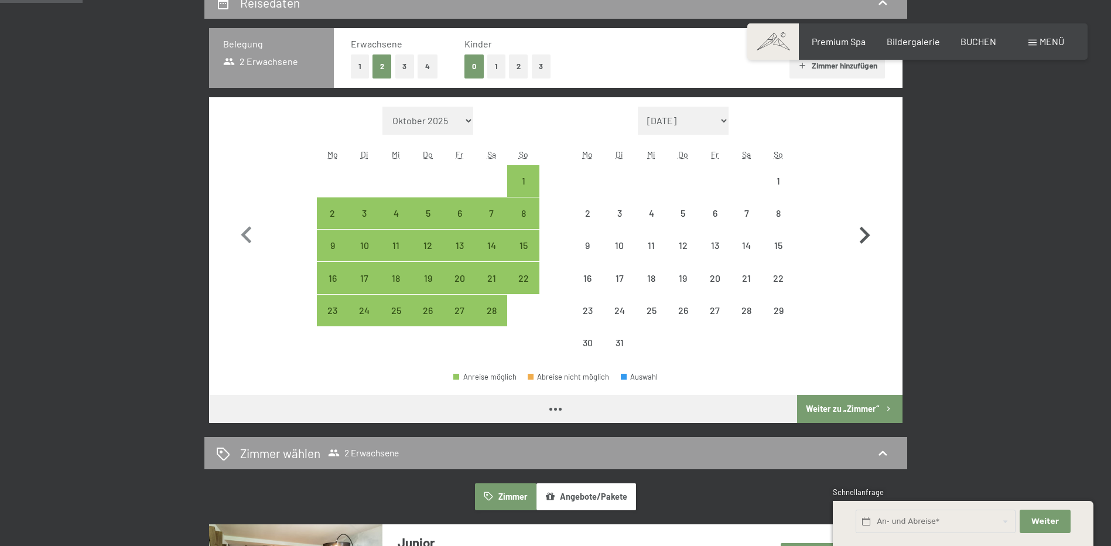
click at [869, 215] on button "button" at bounding box center [864, 233] width 34 height 252
select select "[DATE]"
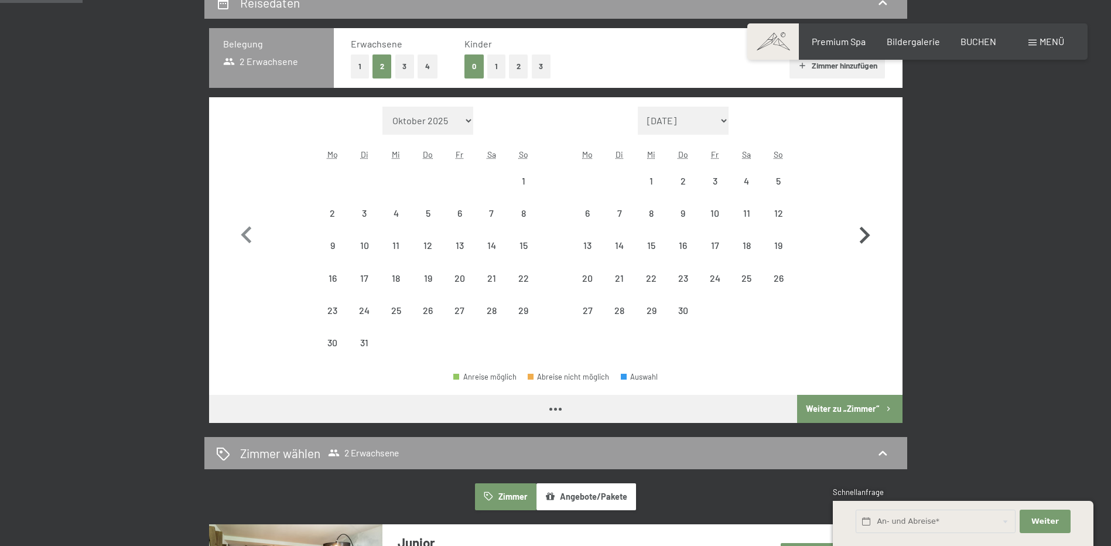
click at [869, 215] on button "button" at bounding box center [864, 233] width 34 height 252
select select "[DATE]"
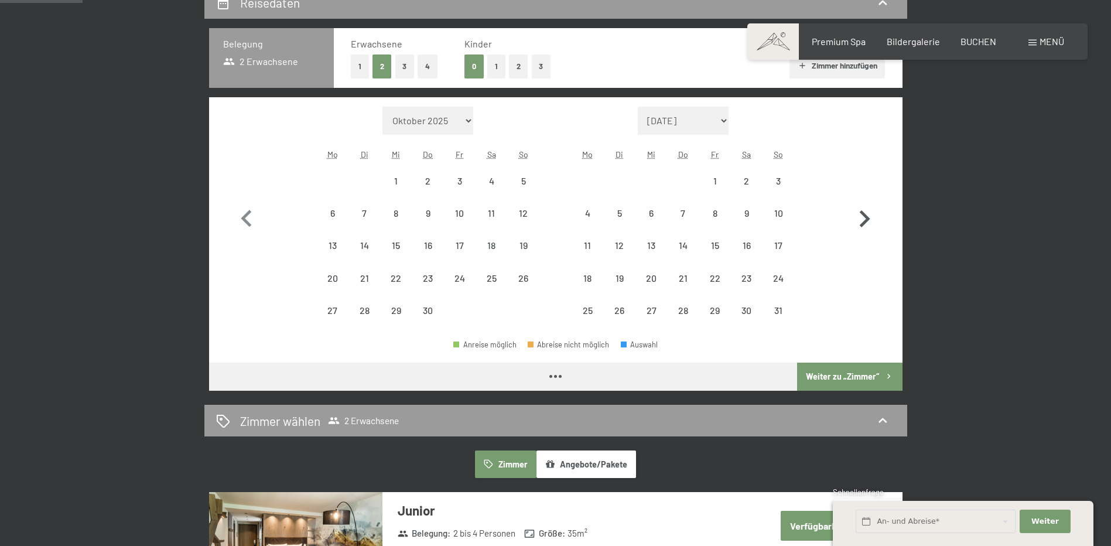
select select "[DATE]"
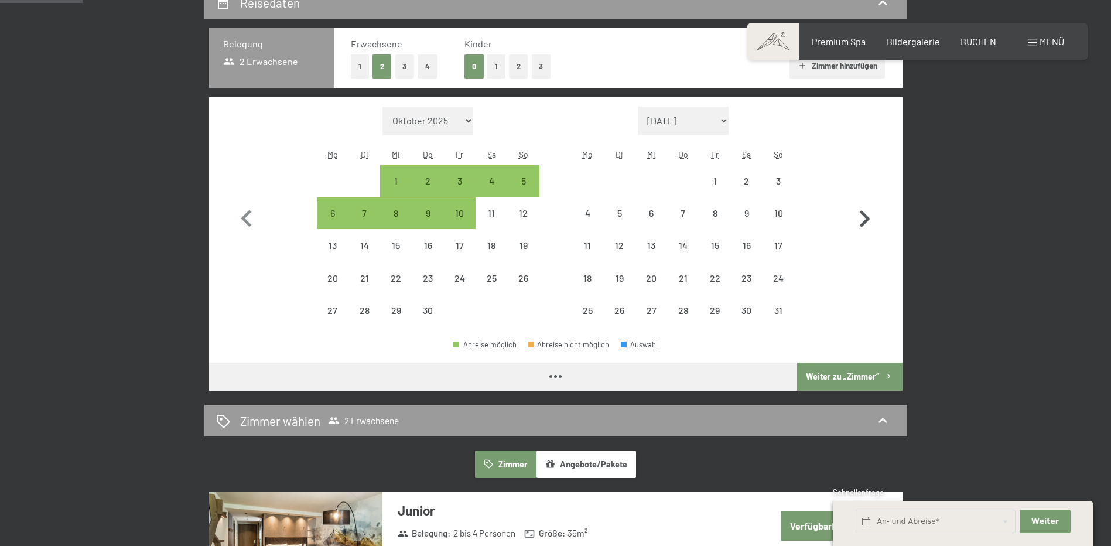
select select "[DATE]"
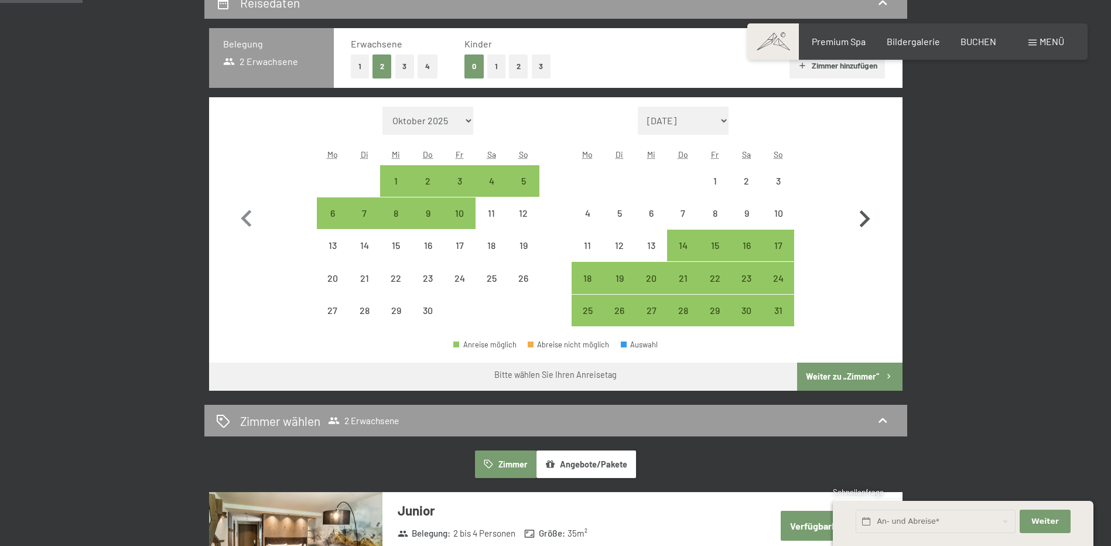
click at [869, 215] on icon "button" at bounding box center [864, 219] width 34 height 34
select select "[DATE]"
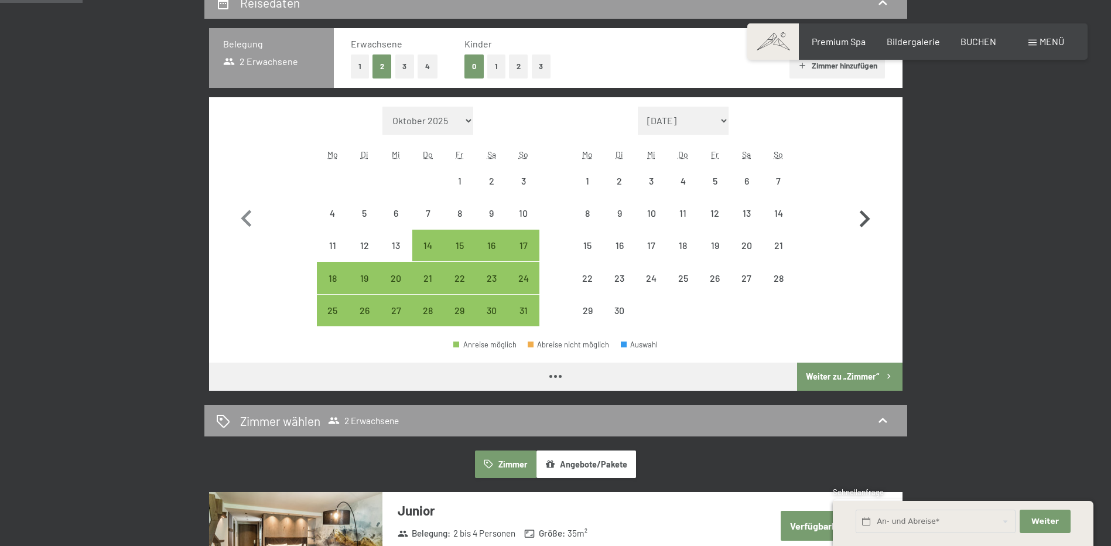
select select "[DATE]"
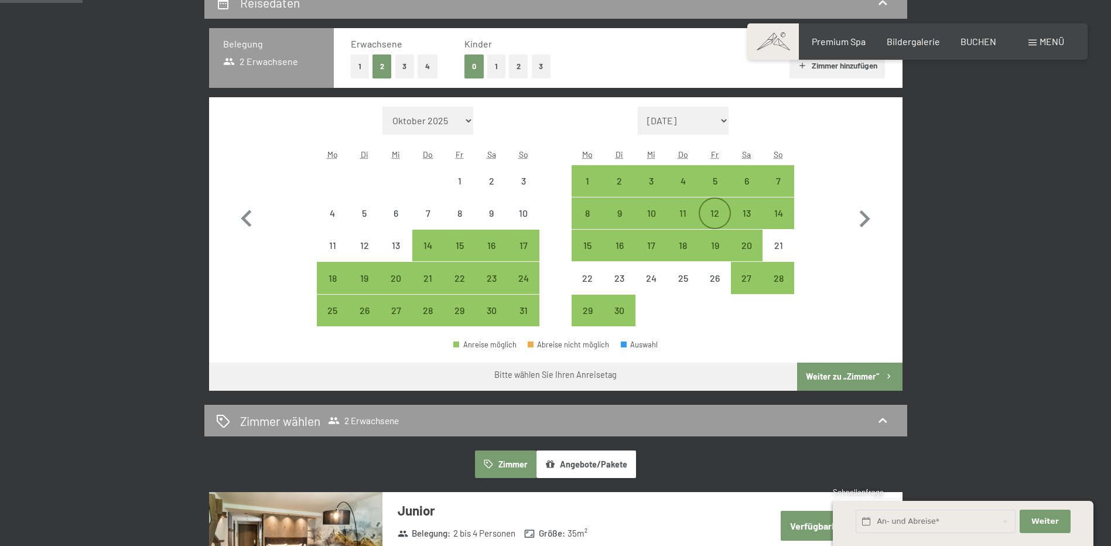
drag, startPoint x: 719, startPoint y: 217, endPoint x: 726, endPoint y: 215, distance: 7.4
click at [719, 217] on div "12" at bounding box center [714, 222] width 29 height 29
select select "[DATE]"
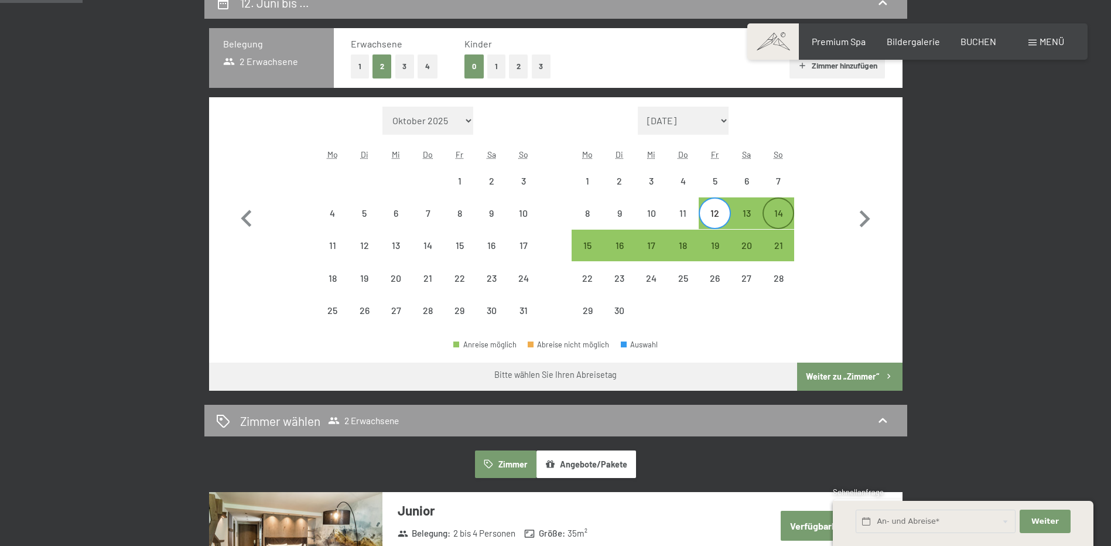
click at [783, 213] on div "14" at bounding box center [778, 222] width 29 height 29
select select "[DATE]"
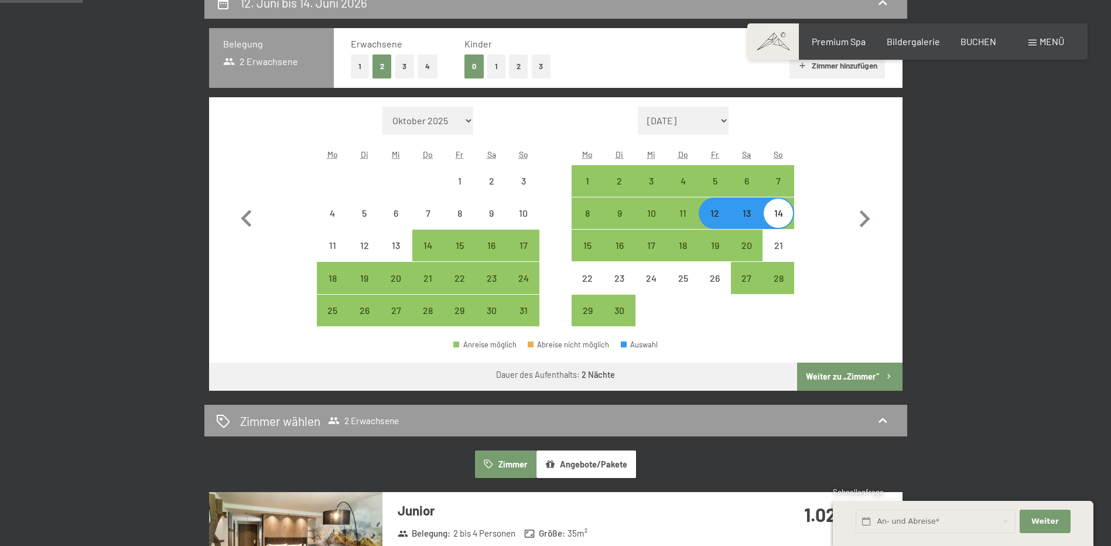
click at [867, 374] on button "Weiter zu „Zimmer“" at bounding box center [849, 376] width 105 height 28
select select "[DATE]"
select select "2026-06-01"
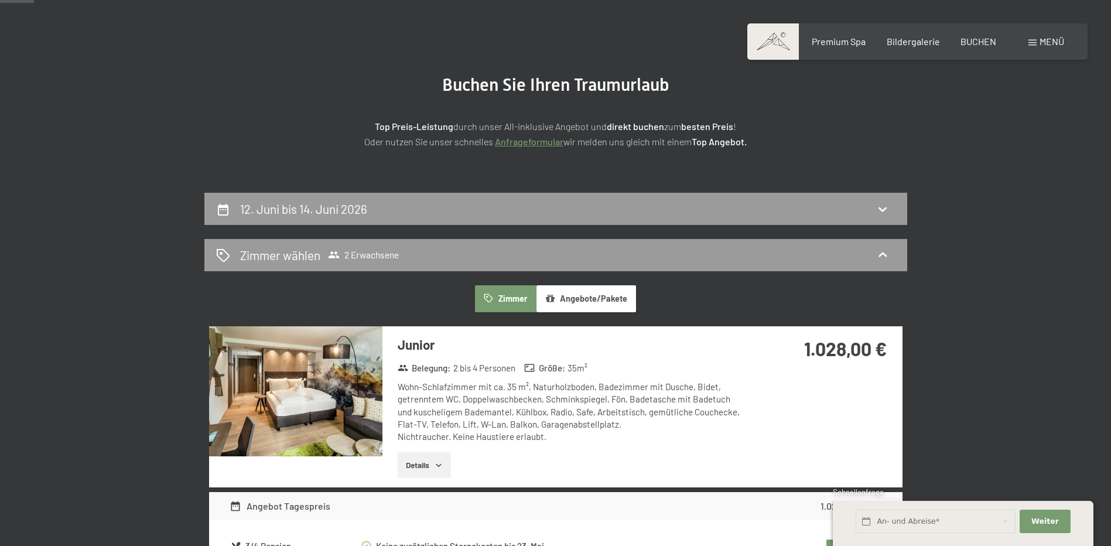
scroll to position [104, 0]
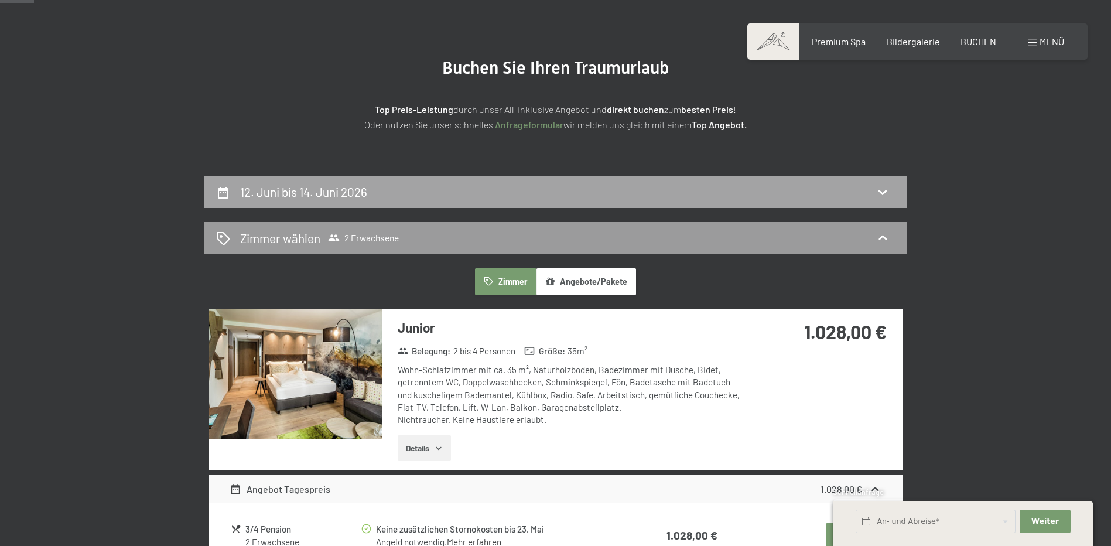
click at [426, 197] on div "12. Juni bis 14. Juni 2026" at bounding box center [555, 191] width 679 height 17
select select "2026-05-01"
select select "2026-06-01"
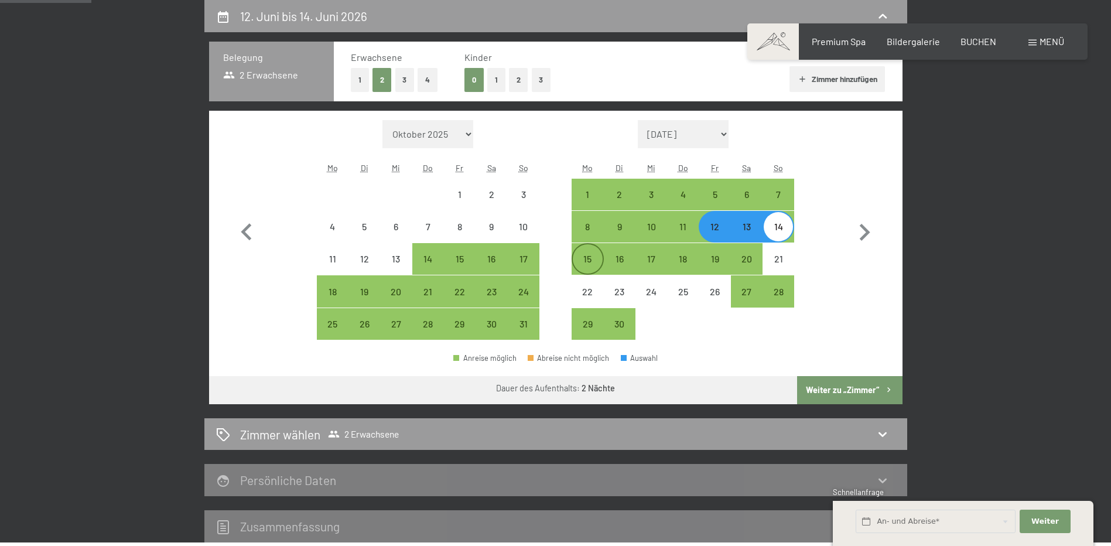
click at [584, 264] on div "15" at bounding box center [587, 268] width 29 height 29
select select "2026-05-01"
select select "2026-06-01"
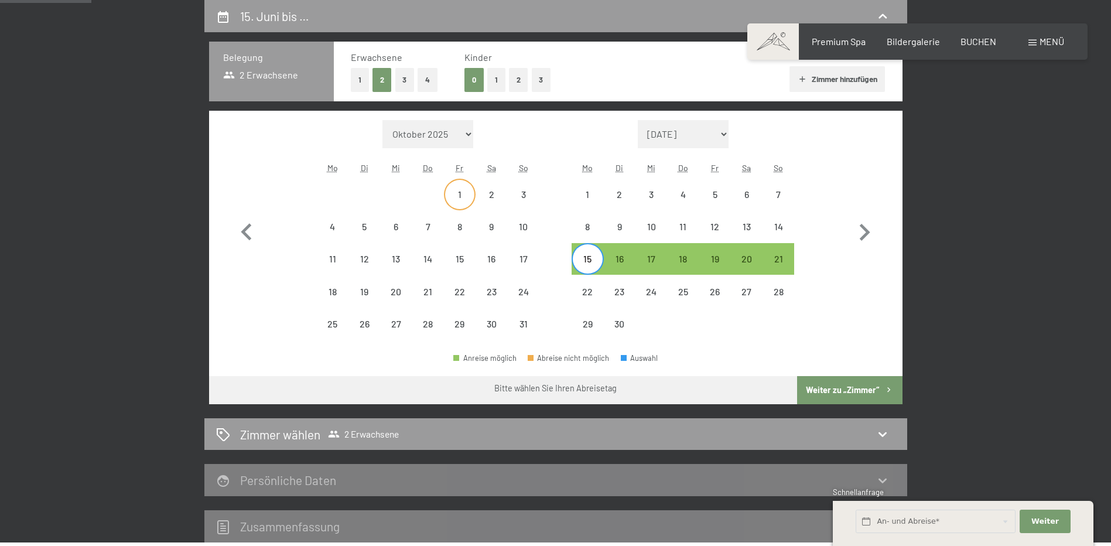
click at [460, 188] on div "1" at bounding box center [459, 194] width 29 height 29
select select "2026-05-01"
select select "2026-06-01"
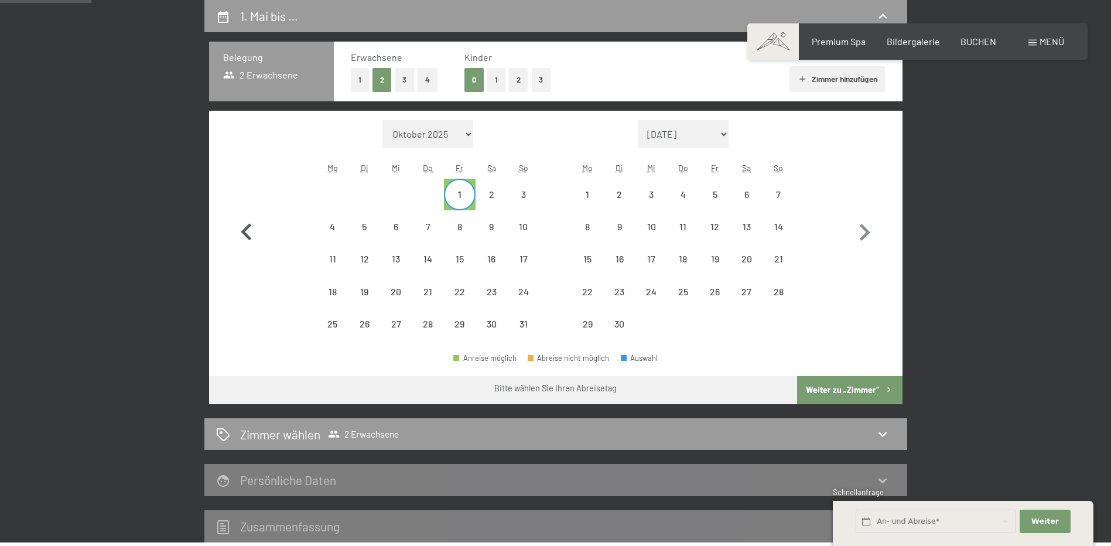
click at [234, 230] on icon "button" at bounding box center [247, 232] width 34 height 34
select select "2026-04-01"
select select "2026-05-01"
click at [422, 323] on div "30" at bounding box center [427, 333] width 29 height 29
select select "2026-04-01"
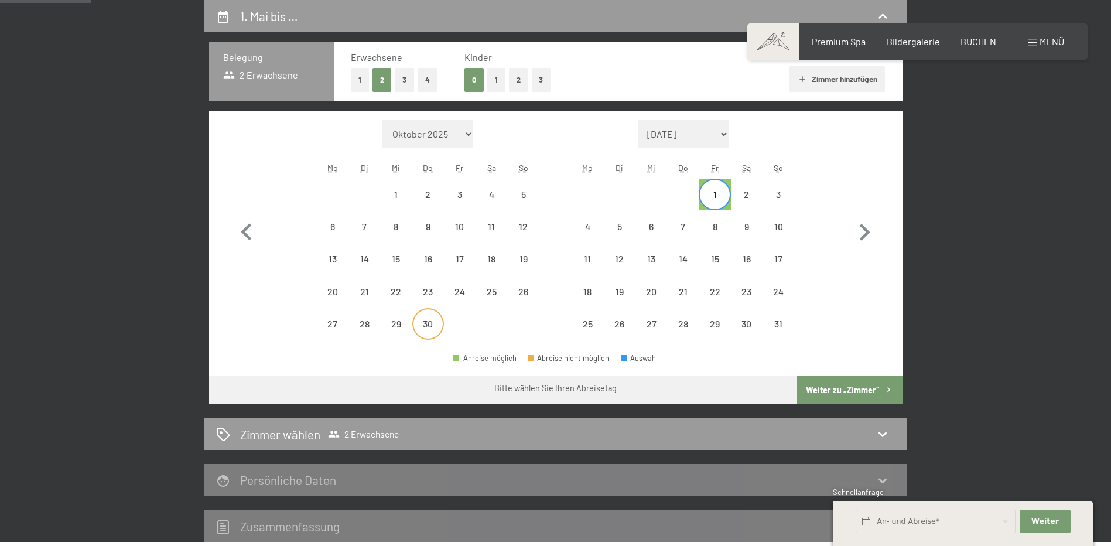
select select "2026-05-01"
click at [715, 196] on div "1" at bounding box center [714, 204] width 29 height 29
select select "2026-04-01"
select select "2026-05-01"
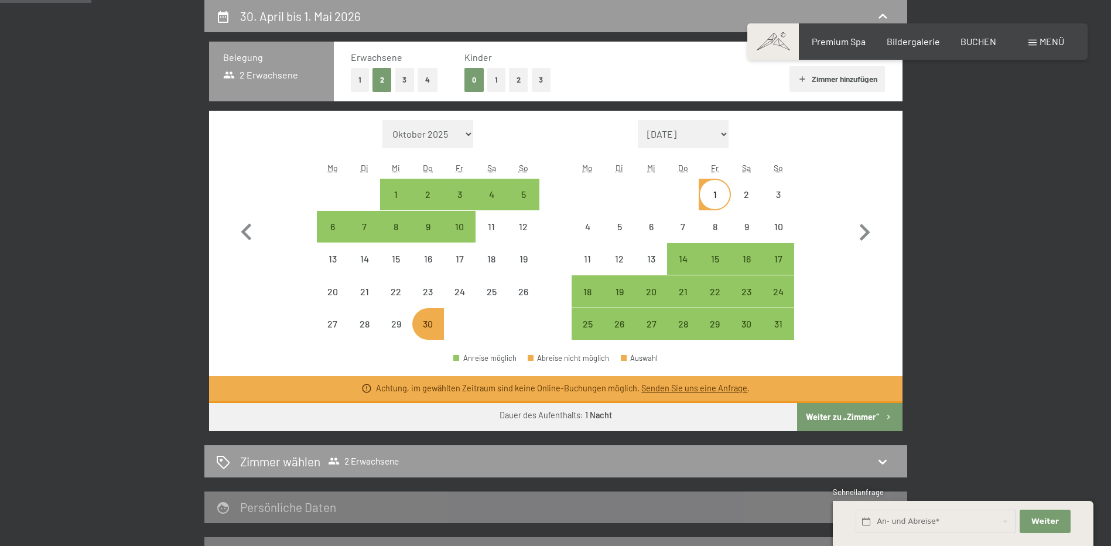
click at [431, 323] on div "30" at bounding box center [427, 333] width 29 height 29
select select "2026-04-01"
select select "2026-05-01"
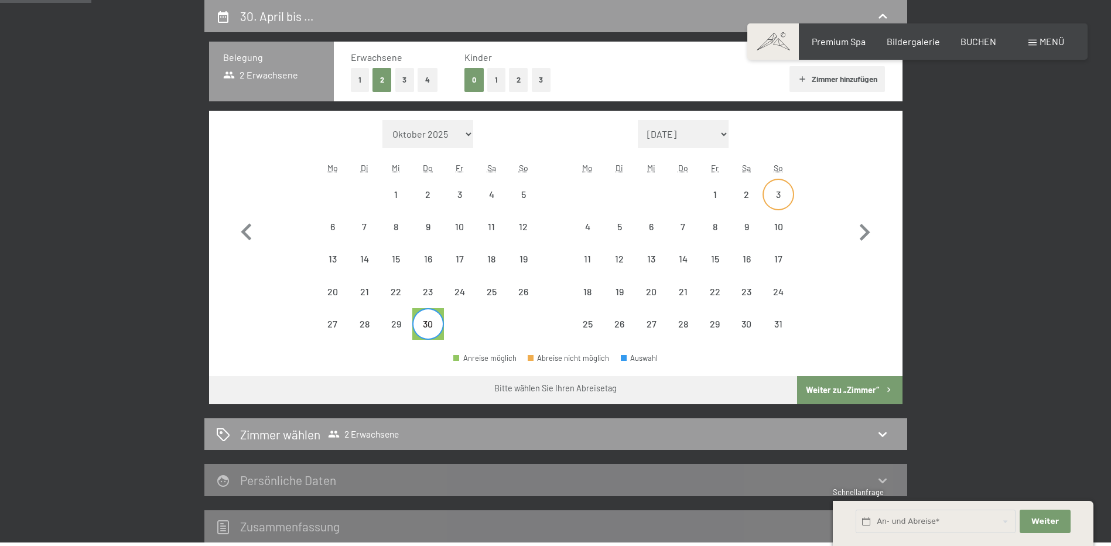
click at [784, 188] on div "3" at bounding box center [778, 194] width 29 height 29
select select "2026-04-01"
select select "2026-05-01"
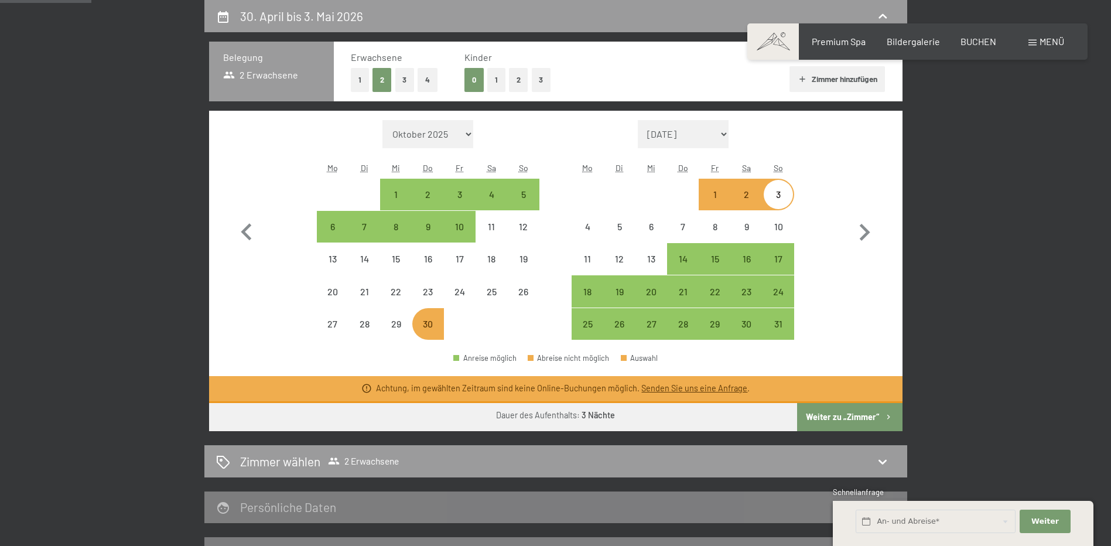
click at [714, 198] on div "1" at bounding box center [714, 204] width 29 height 29
select select "2026-04-01"
select select "2026-05-01"
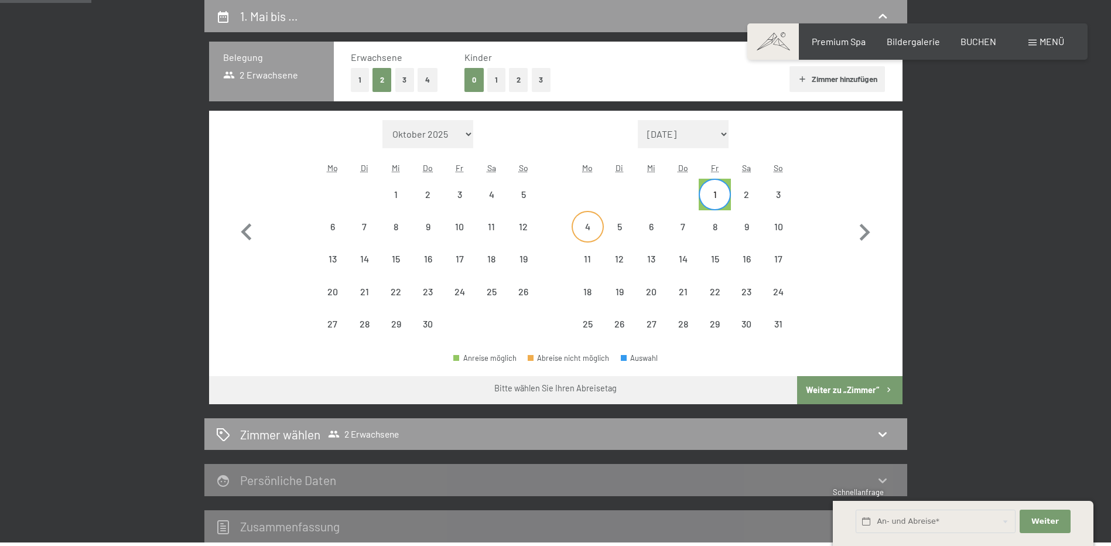
click at [587, 228] on div "4" at bounding box center [587, 236] width 29 height 29
select select "2026-04-01"
select select "2026-05-01"
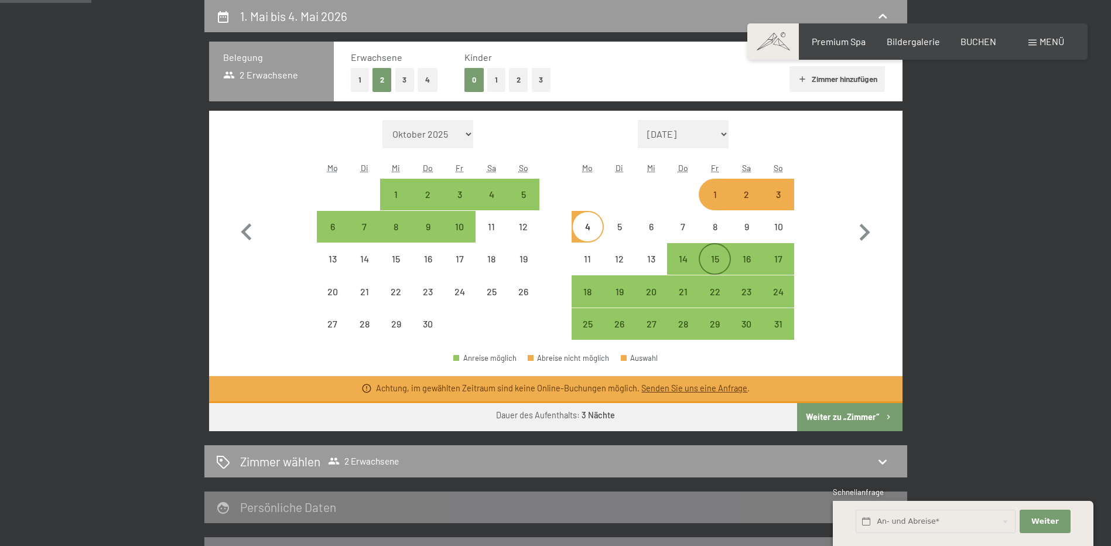
click at [706, 263] on div "15" at bounding box center [714, 268] width 29 height 29
select select "2026-04-01"
select select "2026-05-01"
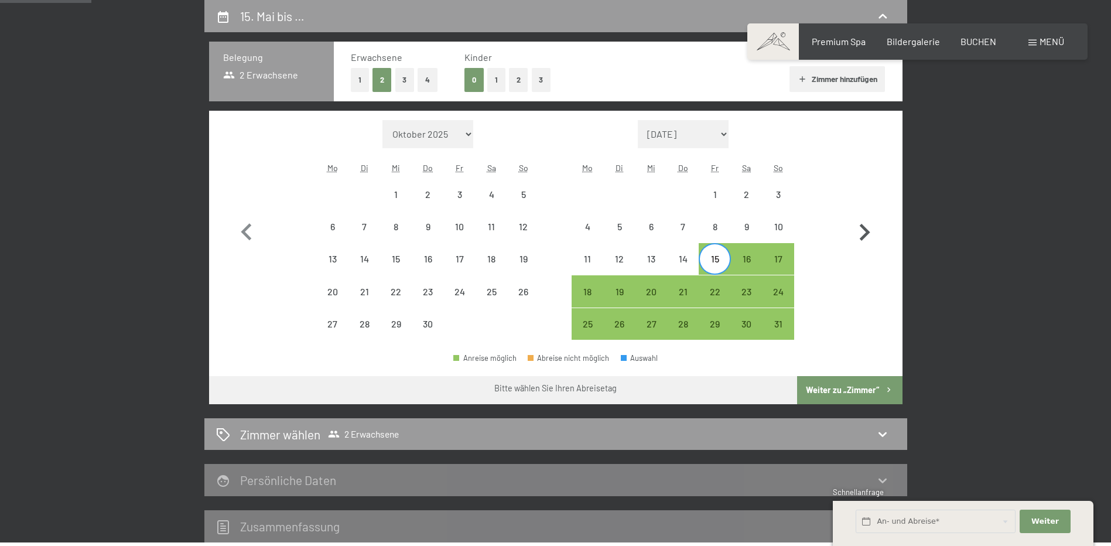
click at [863, 230] on icon "button" at bounding box center [864, 232] width 34 height 34
select select "2026-05-01"
select select "2026-06-01"
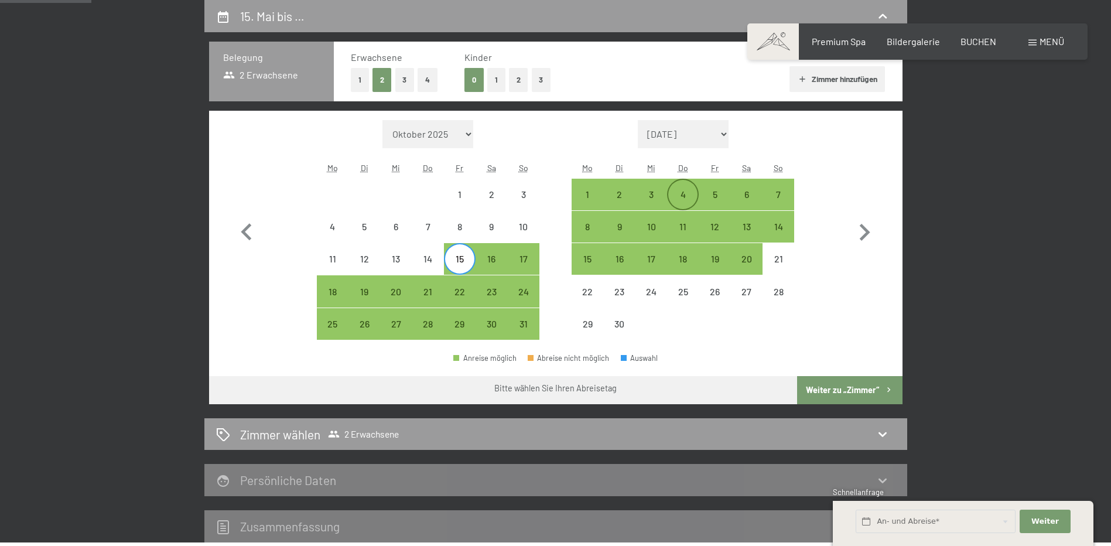
click at [685, 194] on div "4" at bounding box center [682, 204] width 29 height 29
select select "2026-05-01"
select select "2026-06-01"
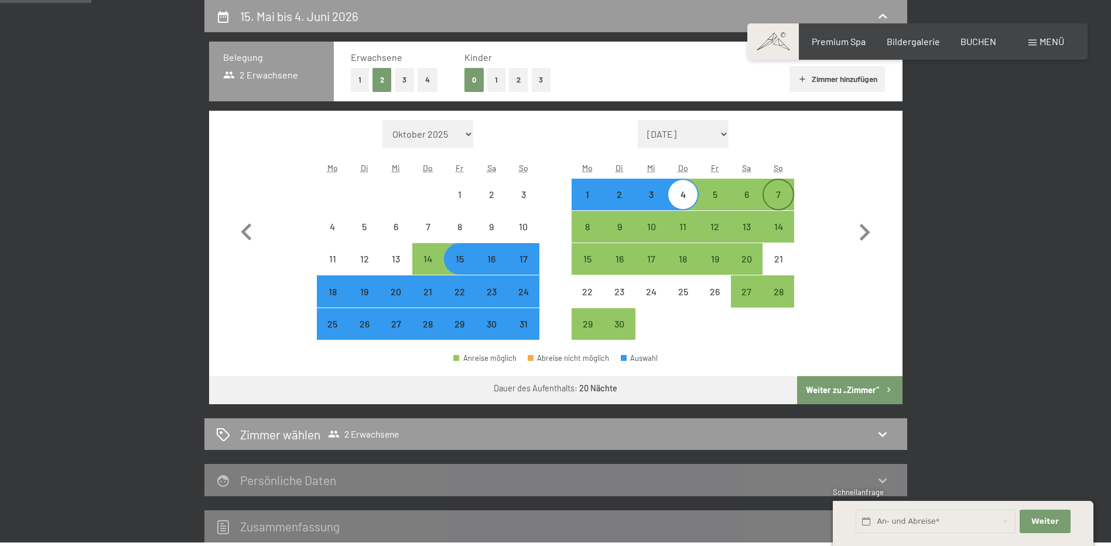
click at [778, 193] on div "7" at bounding box center [778, 204] width 29 height 29
select select "2026-05-01"
select select "2026-06-01"
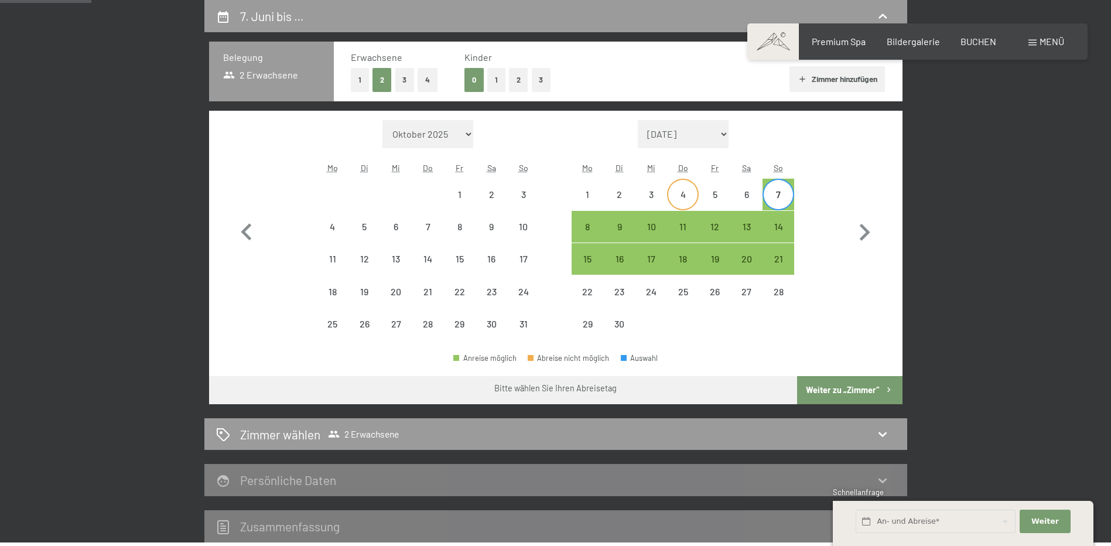
click at [683, 196] on div "4" at bounding box center [682, 204] width 29 height 29
select select "2026-05-01"
select select "2026-06-01"
click at [779, 194] on div "7" at bounding box center [778, 204] width 29 height 29
select select "2026-05-01"
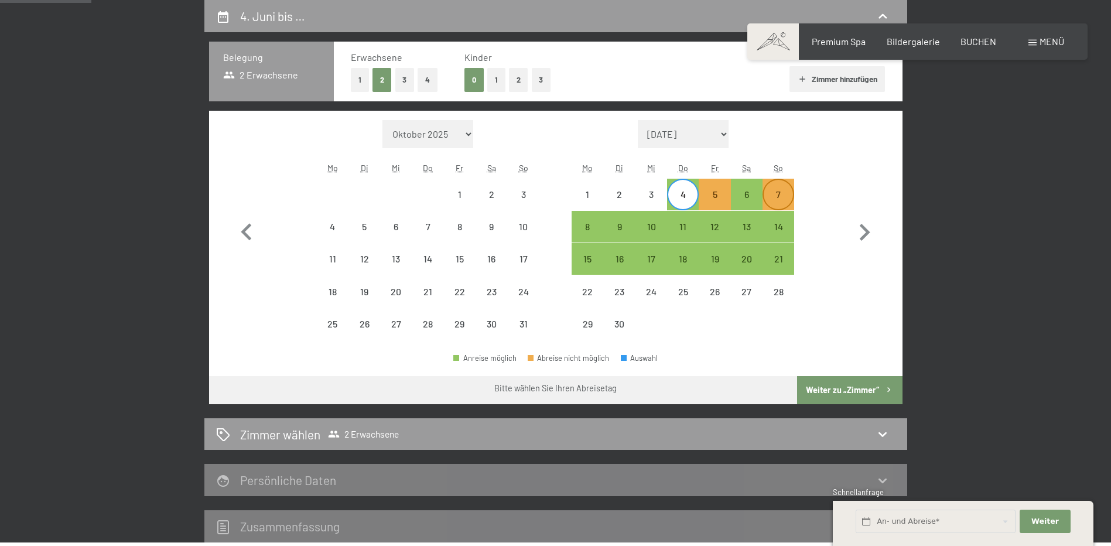
select select "2026-06-01"
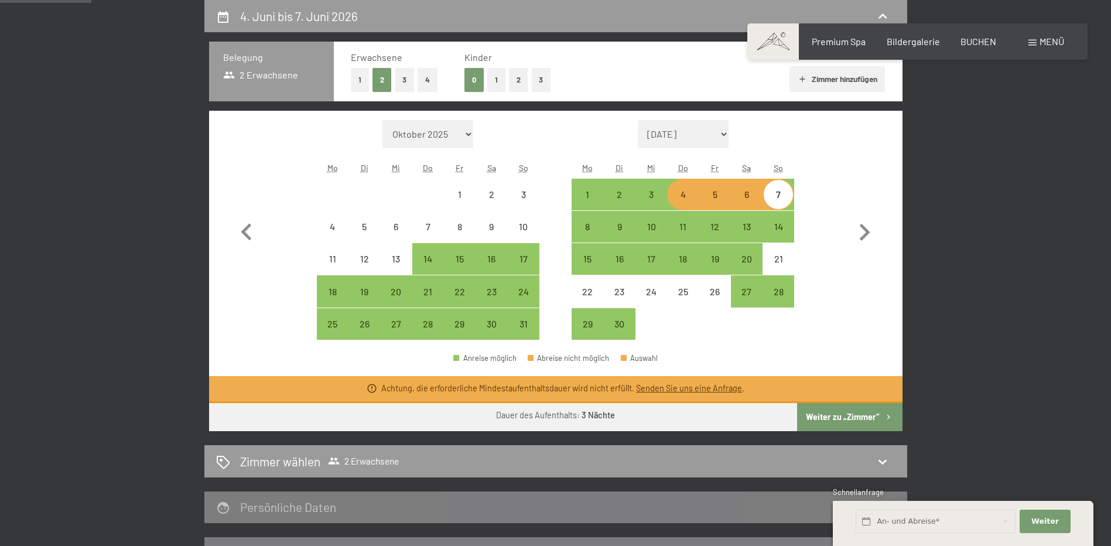
click at [717, 196] on div "5" at bounding box center [714, 204] width 29 height 29
select select "2026-05-01"
select select "2026-06-01"
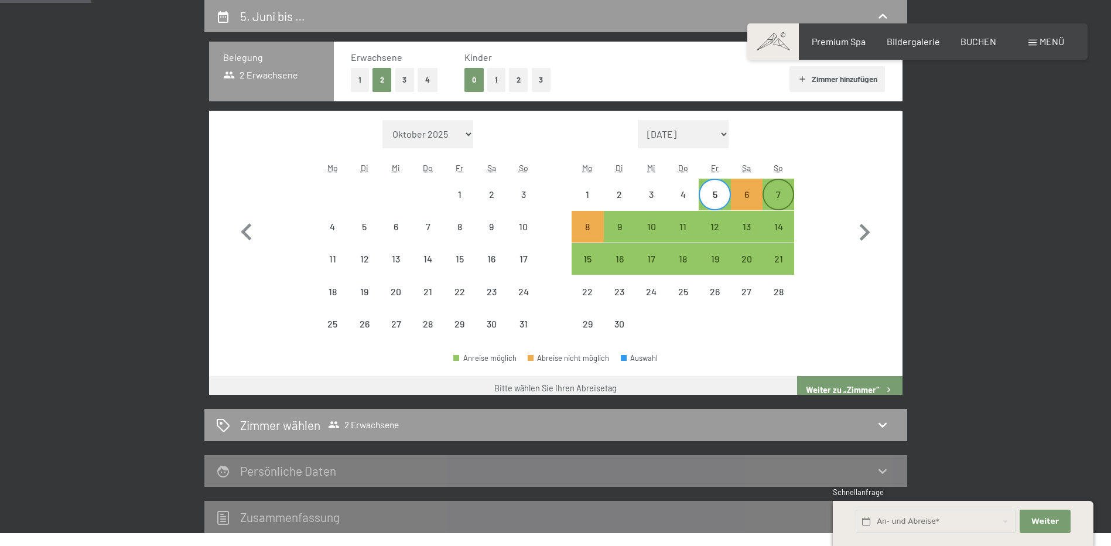
click at [779, 196] on div "7" at bounding box center [778, 204] width 29 height 29
select select "2026-05-01"
select select "2026-06-01"
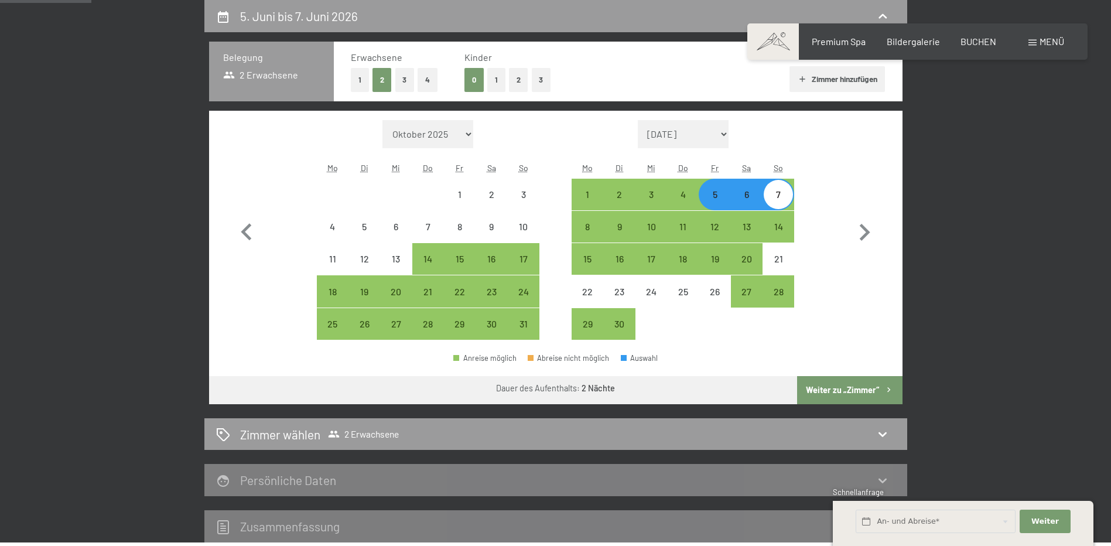
click at [861, 395] on button "Weiter zu „Zimmer“" at bounding box center [849, 390] width 105 height 28
select select "2026-05-01"
select select "2026-06-01"
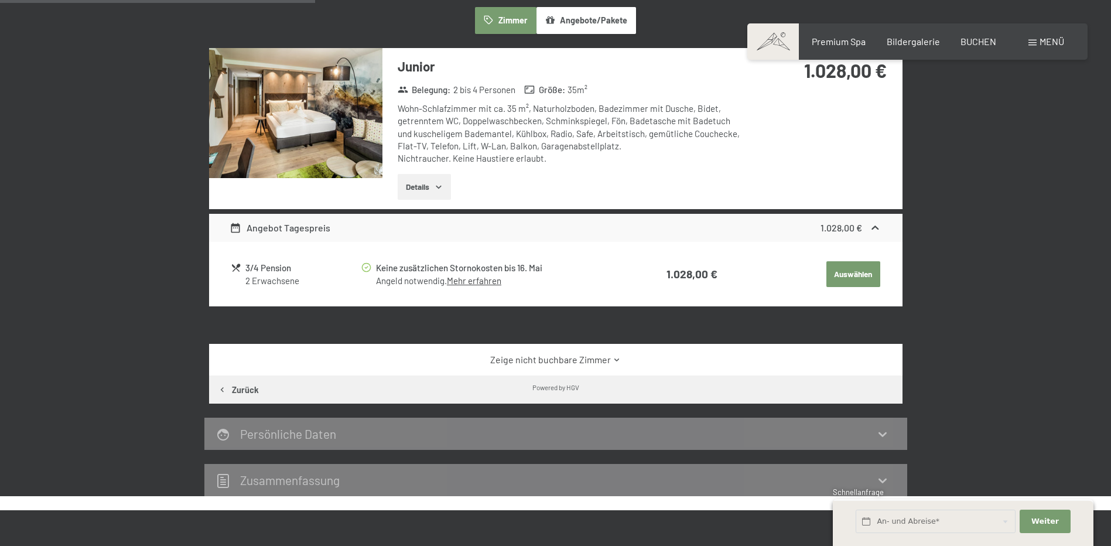
scroll to position [514, 0]
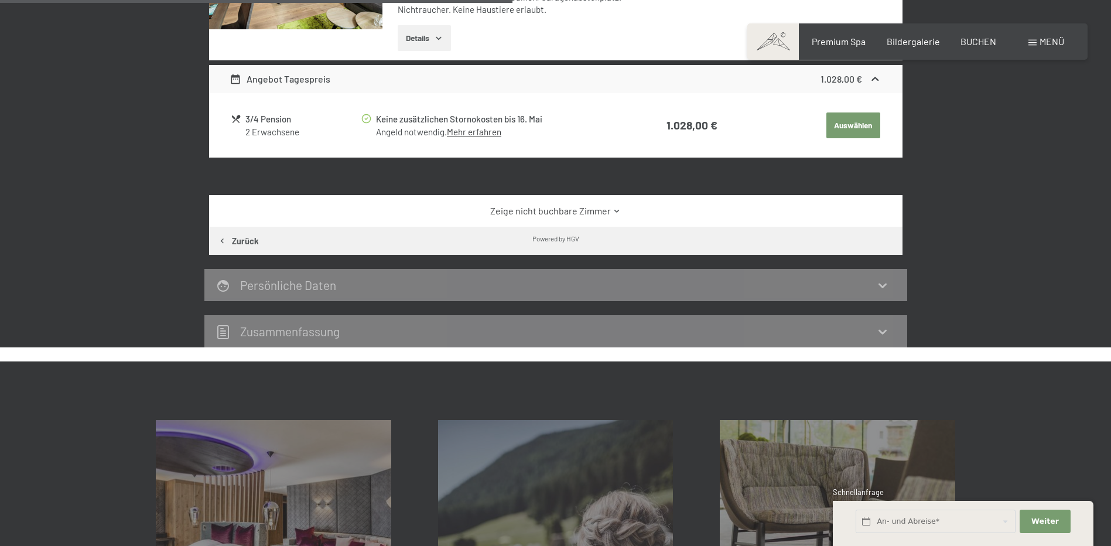
click at [834, 119] on button "Auswählen" at bounding box center [853, 125] width 54 height 26
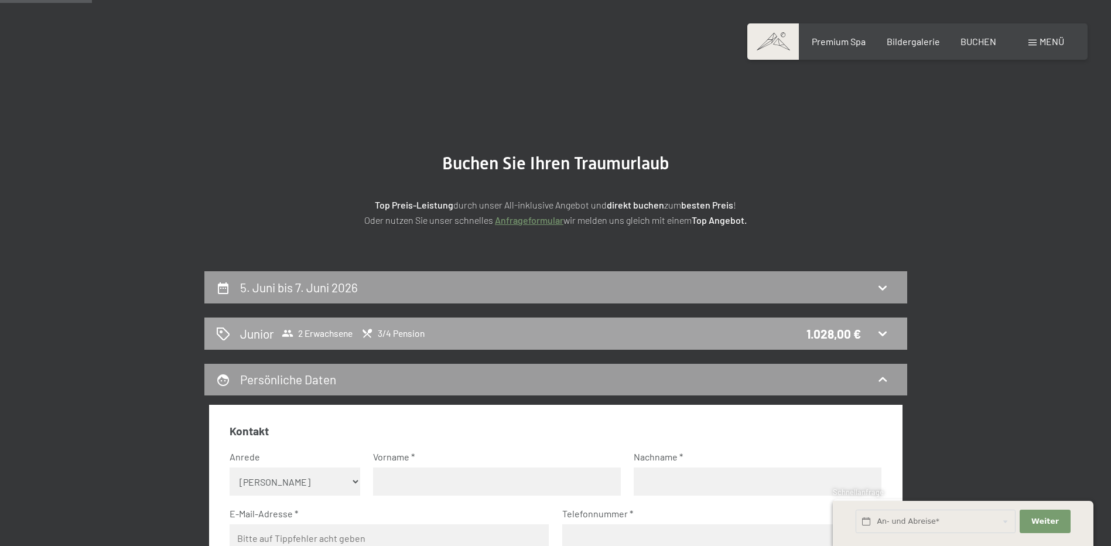
scroll to position [0, 0]
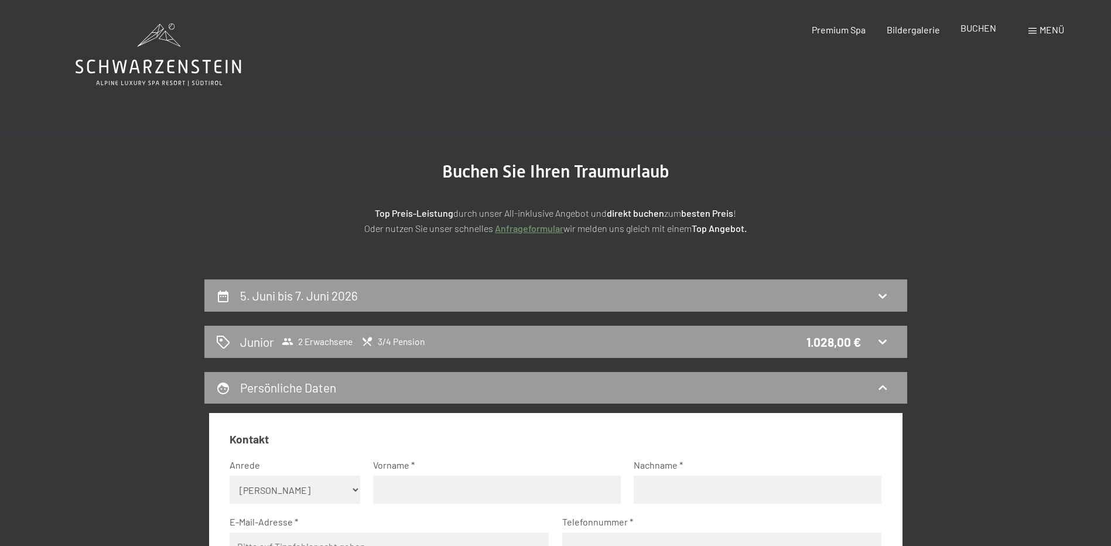
click at [979, 30] on span "BUCHEN" at bounding box center [978, 27] width 36 height 11
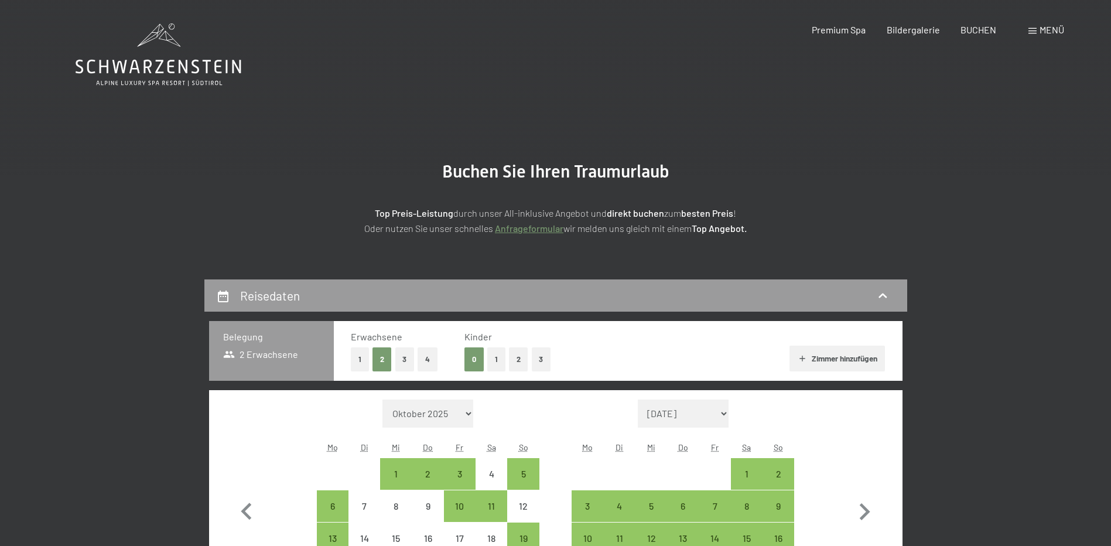
click at [138, 65] on icon at bounding box center [159, 54] width 166 height 63
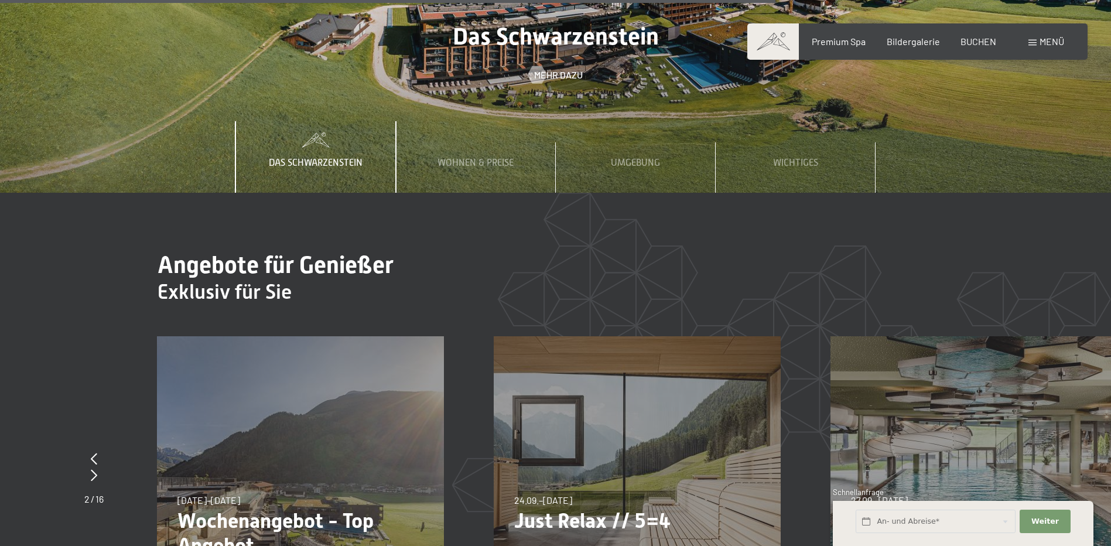
scroll to position [4392, 0]
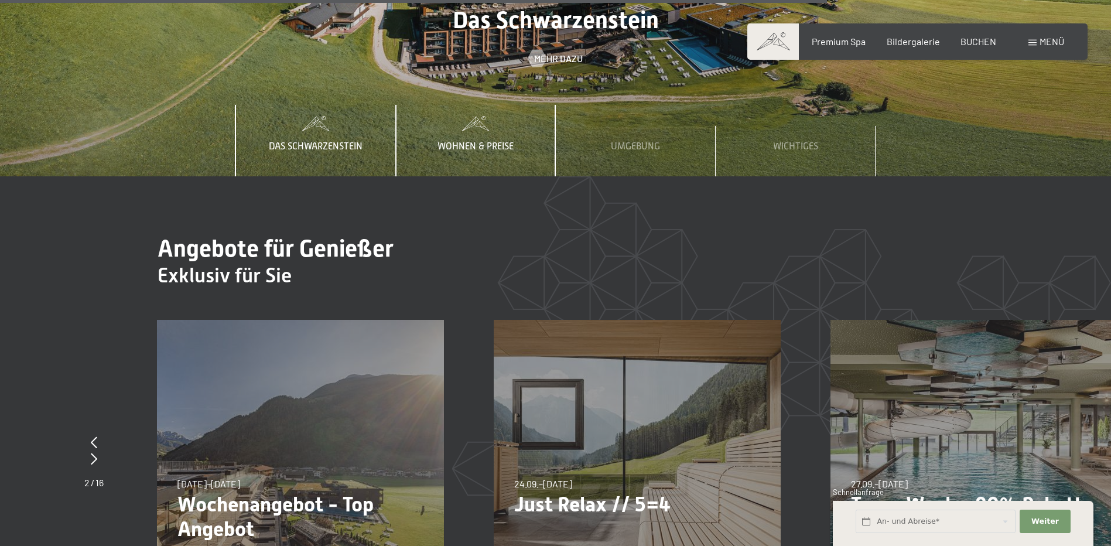
click at [488, 141] on span "Wohnen & Preise" at bounding box center [475, 146] width 76 height 11
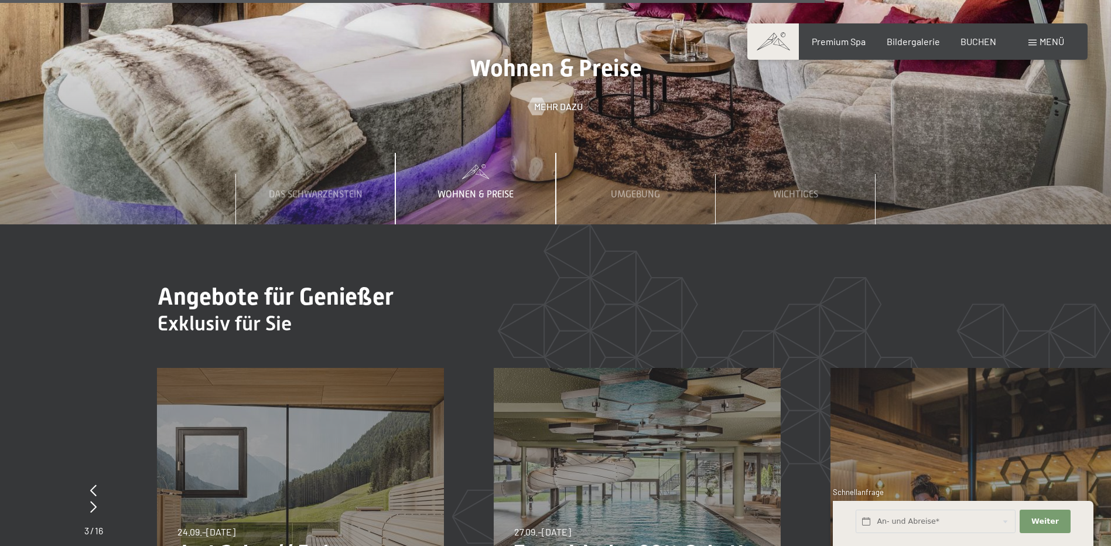
scroll to position [4450, 0]
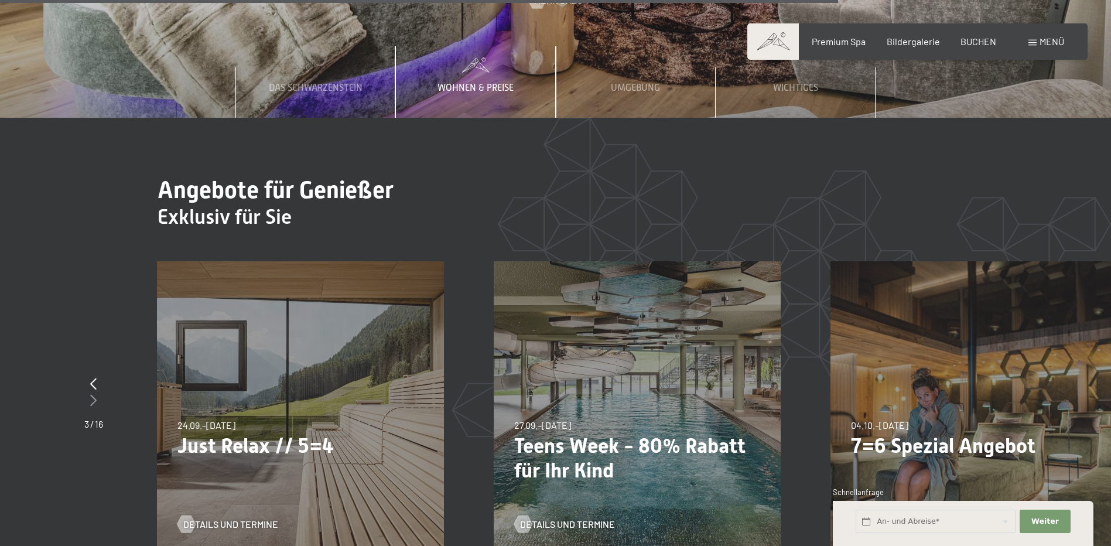
click at [94, 394] on icon at bounding box center [93, 400] width 6 height 12
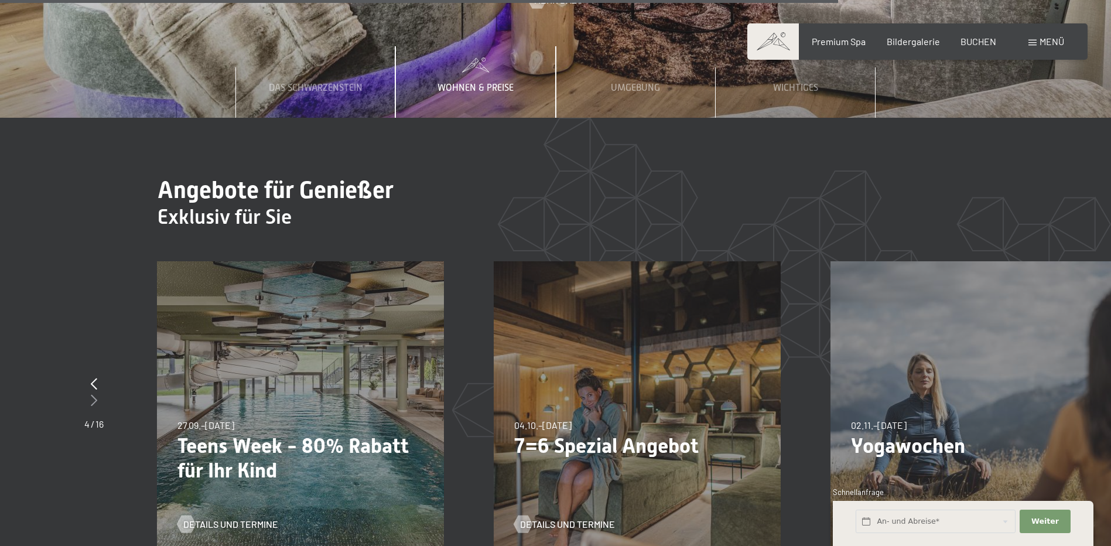
click at [94, 394] on icon at bounding box center [94, 400] width 6 height 12
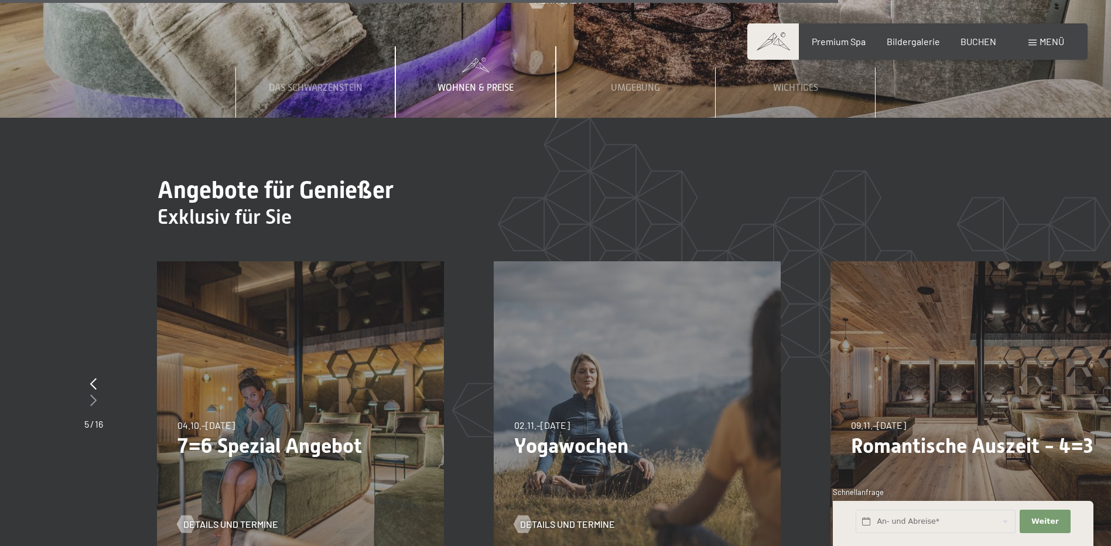
click at [94, 394] on icon at bounding box center [93, 400] width 6 height 12
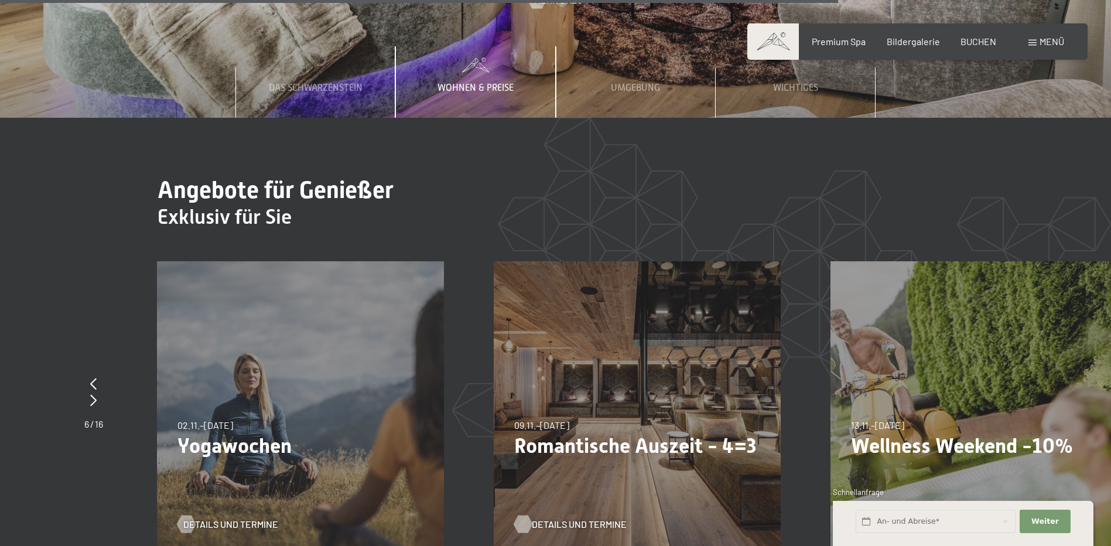
click at [579, 518] on span "Details und Termine" at bounding box center [579, 524] width 95 height 13
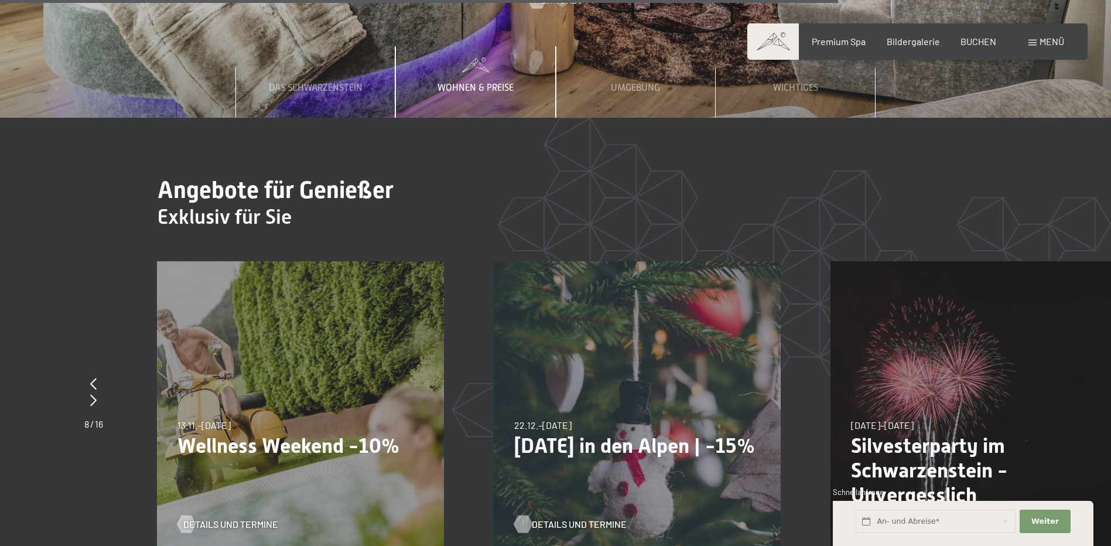
click at [574, 518] on span "Details und Termine" at bounding box center [579, 524] width 95 height 13
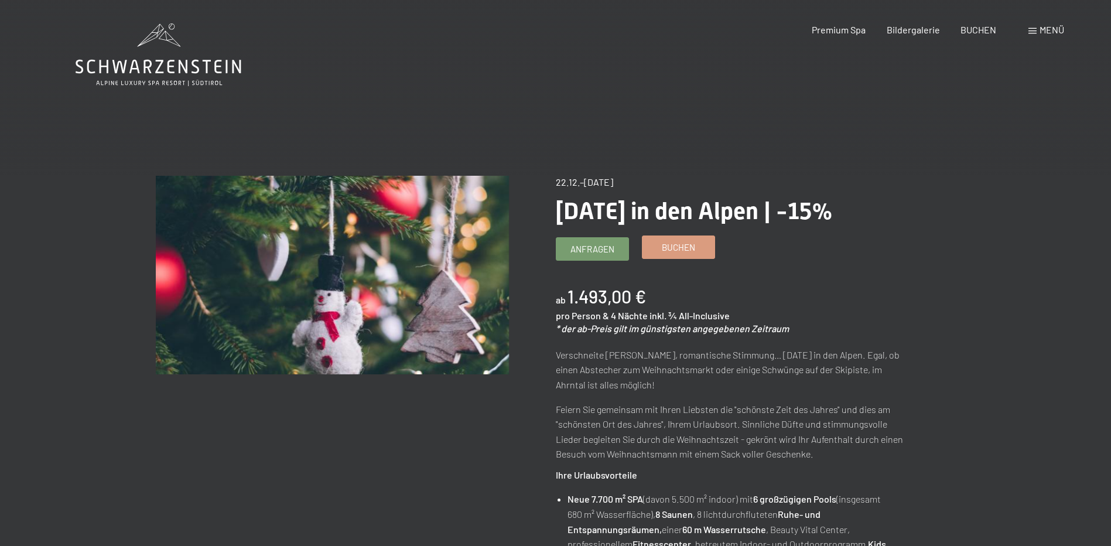
click at [658, 247] on link "Buchen" at bounding box center [678, 247] width 72 height 22
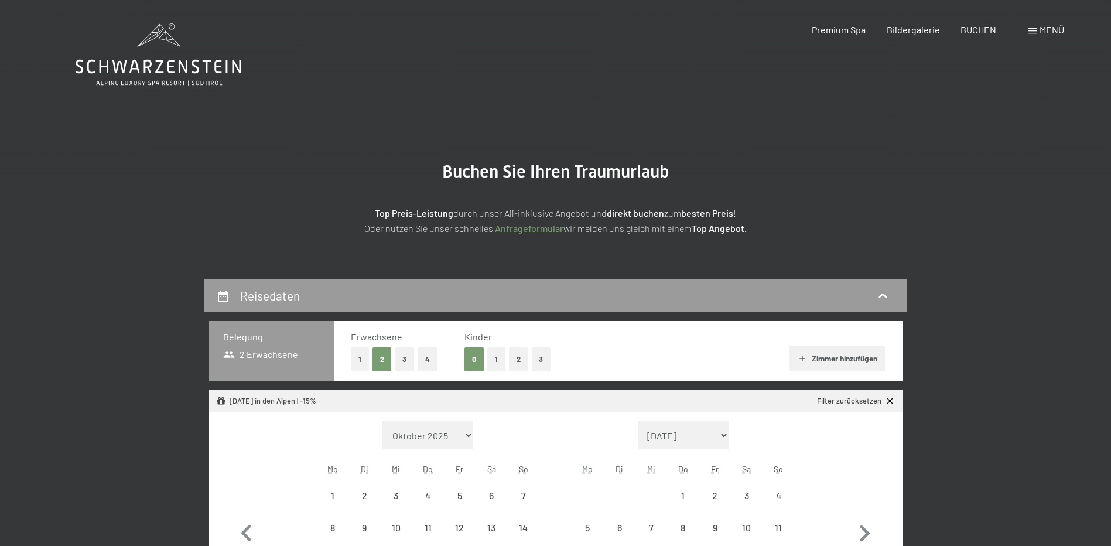
select select "[DATE]"
click at [511, 363] on button "2" at bounding box center [518, 359] width 19 height 24
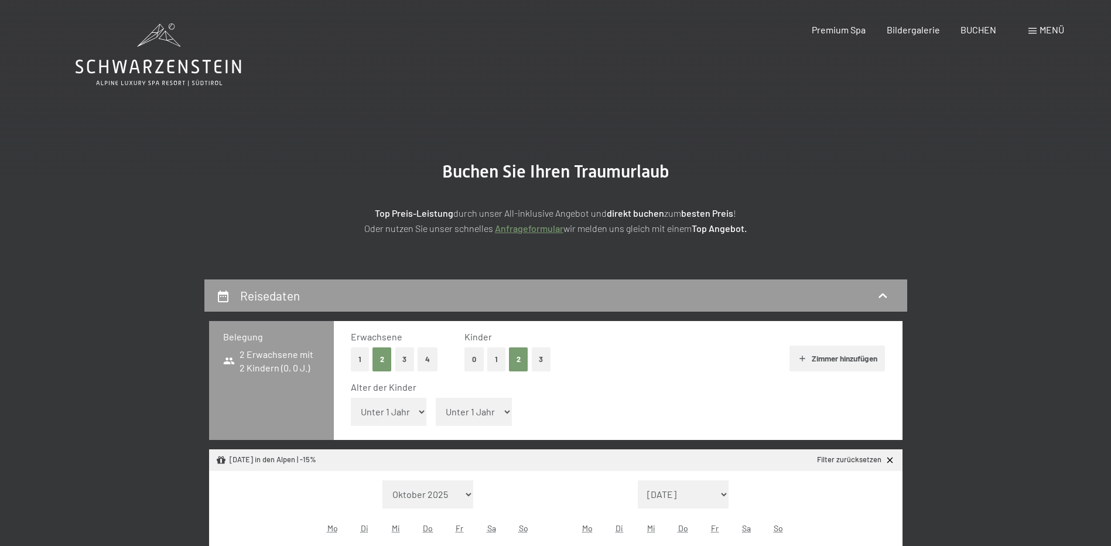
select select "[DATE]"
click at [408, 409] on select "Unter 1 Jahr 1 Jahr 2 Jahre 3 Jahre 4 Jahre 5 Jahre 6 Jahre 7 Jahre 8 Jahre 9 J…" at bounding box center [389, 412] width 76 height 28
select select "7"
click at [351, 398] on select "Unter 1 Jahr 1 Jahr 2 Jahre 3 Jahre 4 Jahre 5 Jahre 6 Jahre 7 Jahre 8 Jahre 9 J…" at bounding box center [389, 412] width 76 height 28
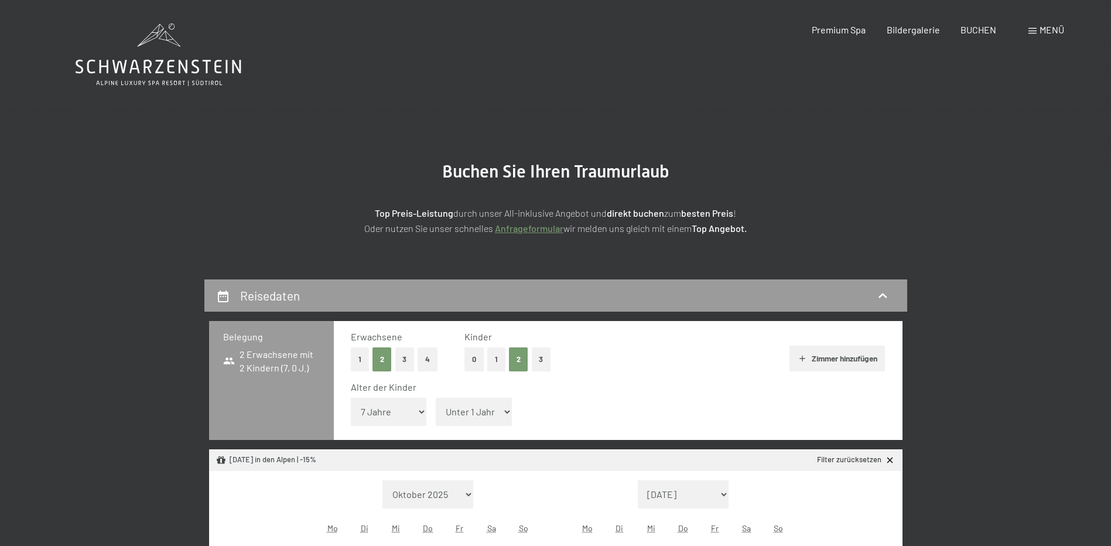
select select "[DATE]"
click at [499, 410] on select "Unter 1 Jahr 1 Jahr 2 Jahre 3 Jahre 4 Jahre 5 Jahre 6 Jahre 7 Jahre 8 Jahre 9 J…" at bounding box center [474, 412] width 76 height 28
select select "11"
click at [436, 398] on select "Unter 1 Jahr 1 Jahr 2 Jahre 3 Jahre 4 Jahre 5 Jahre 6 Jahre 7 Jahre 8 Jahre 9 J…" at bounding box center [474, 412] width 76 height 28
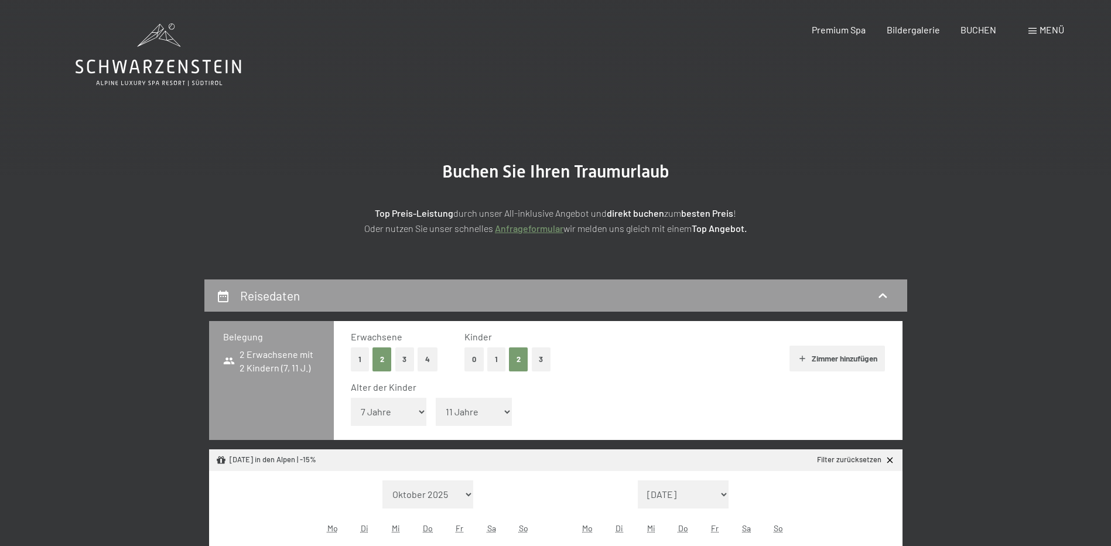
select select "[DATE]"
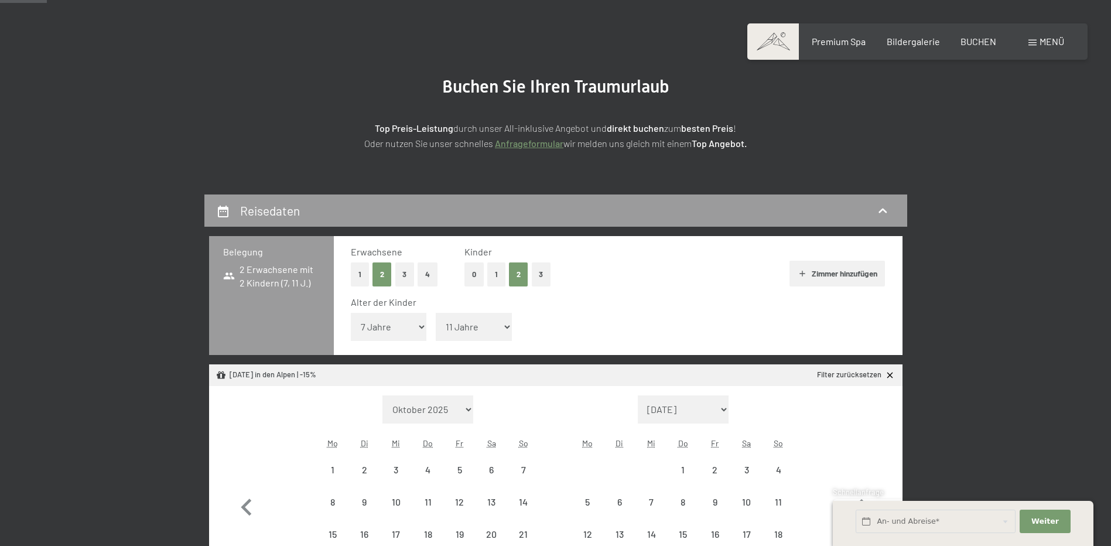
scroll to position [234, 0]
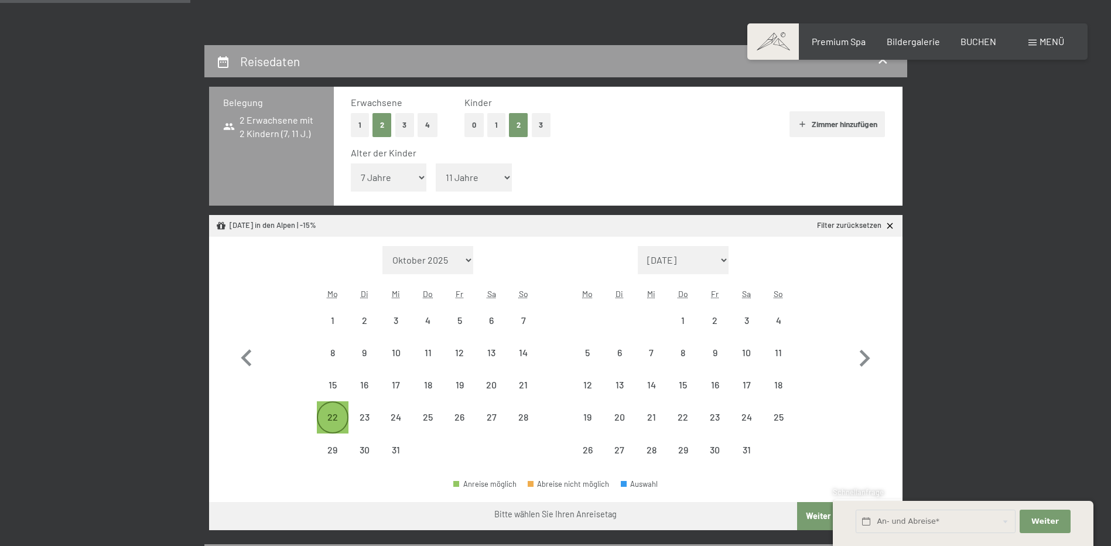
click at [331, 415] on div "22" at bounding box center [332, 426] width 29 height 29
select select "[DATE]"
click at [458, 422] on div "26" at bounding box center [459, 426] width 29 height 29
select select "[DATE]"
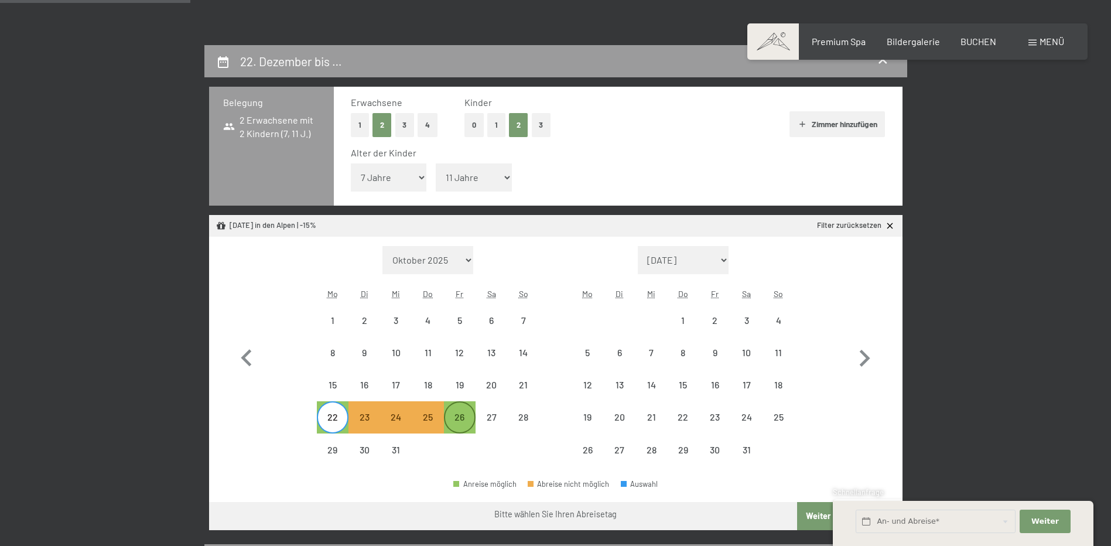
select select "[DATE]"
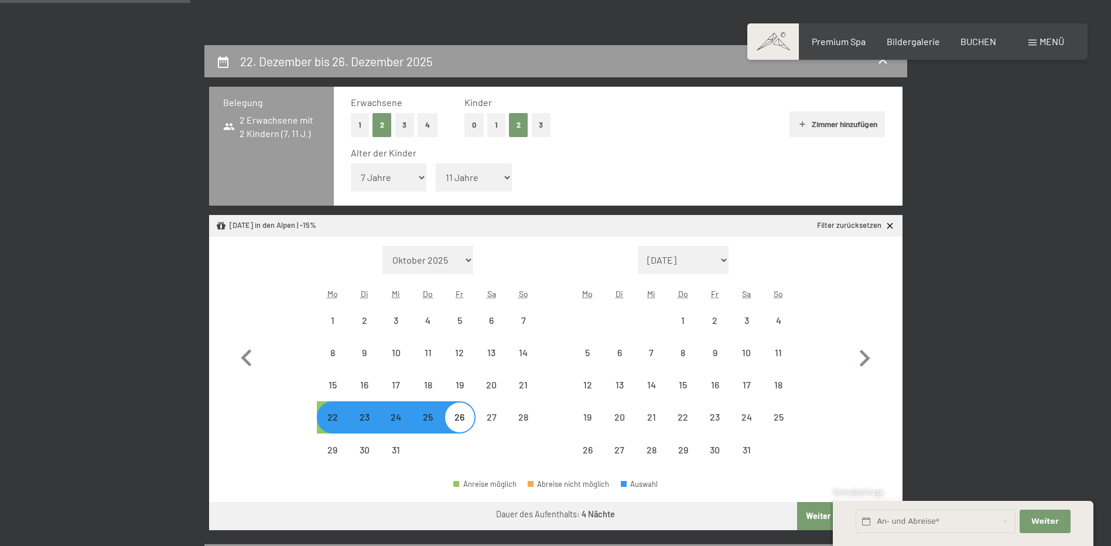
select select "[DATE]"
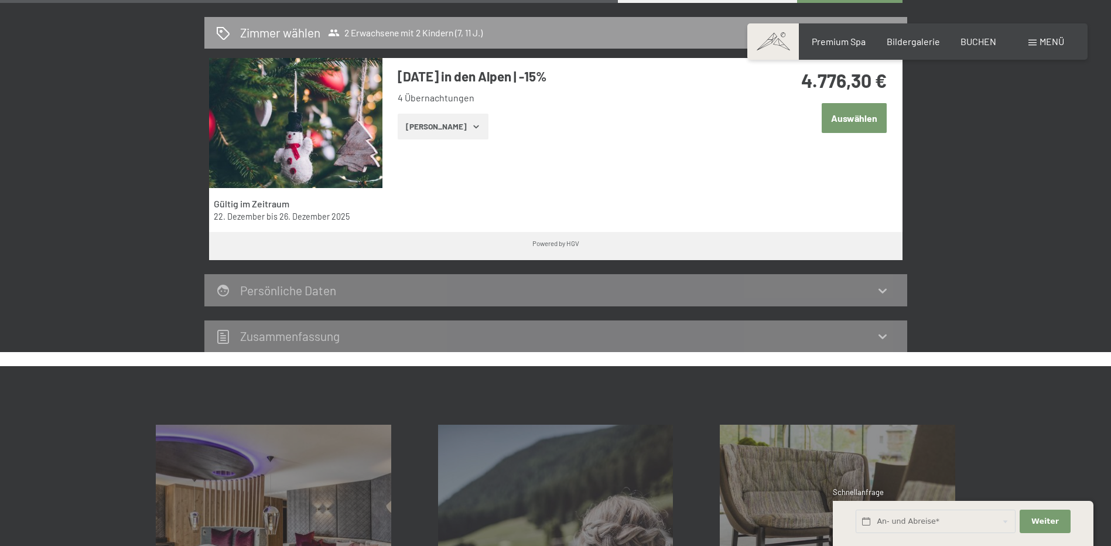
scroll to position [1054, 0]
